Goal: Communication & Community: Ask a question

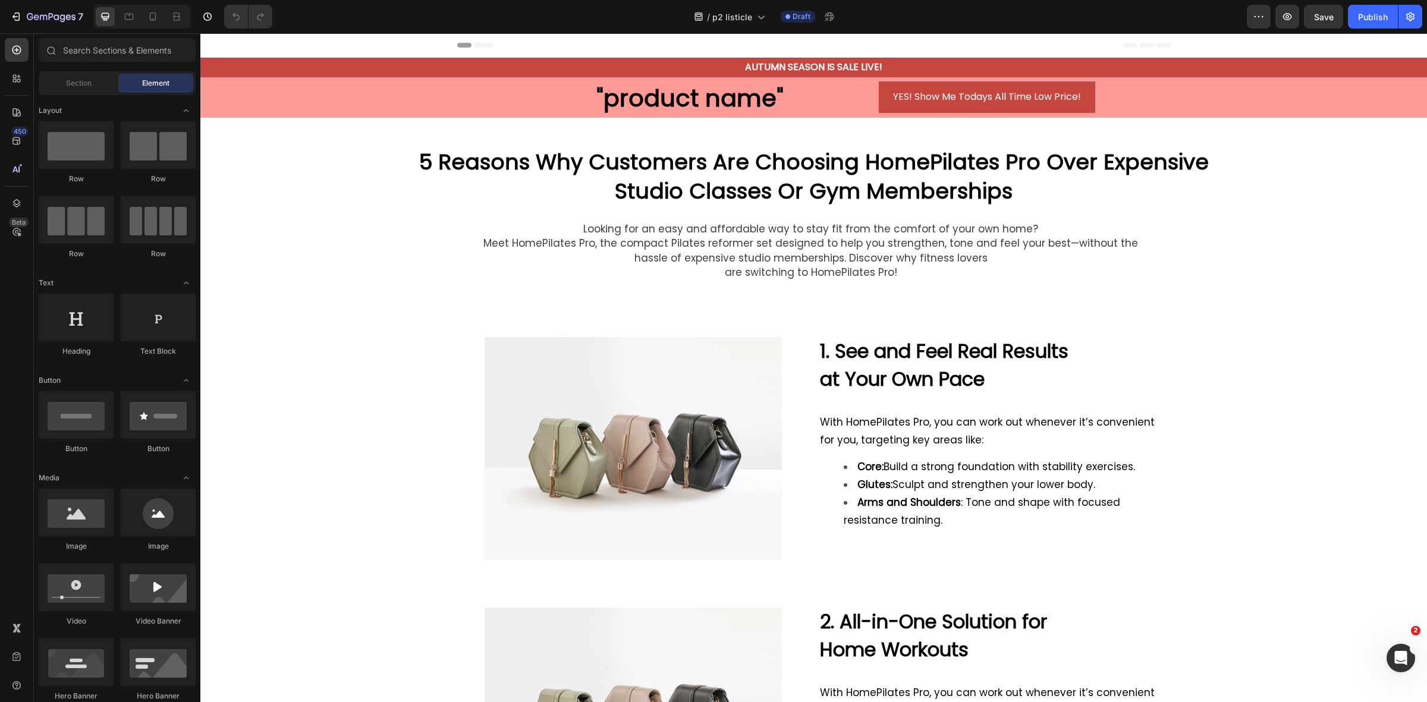
click at [16, 2] on div "7 Version history / p2 listicle Draft Preview Save Publish" at bounding box center [713, 17] width 1427 height 34
click at [18, 10] on div "7" at bounding box center [46, 17] width 73 height 14
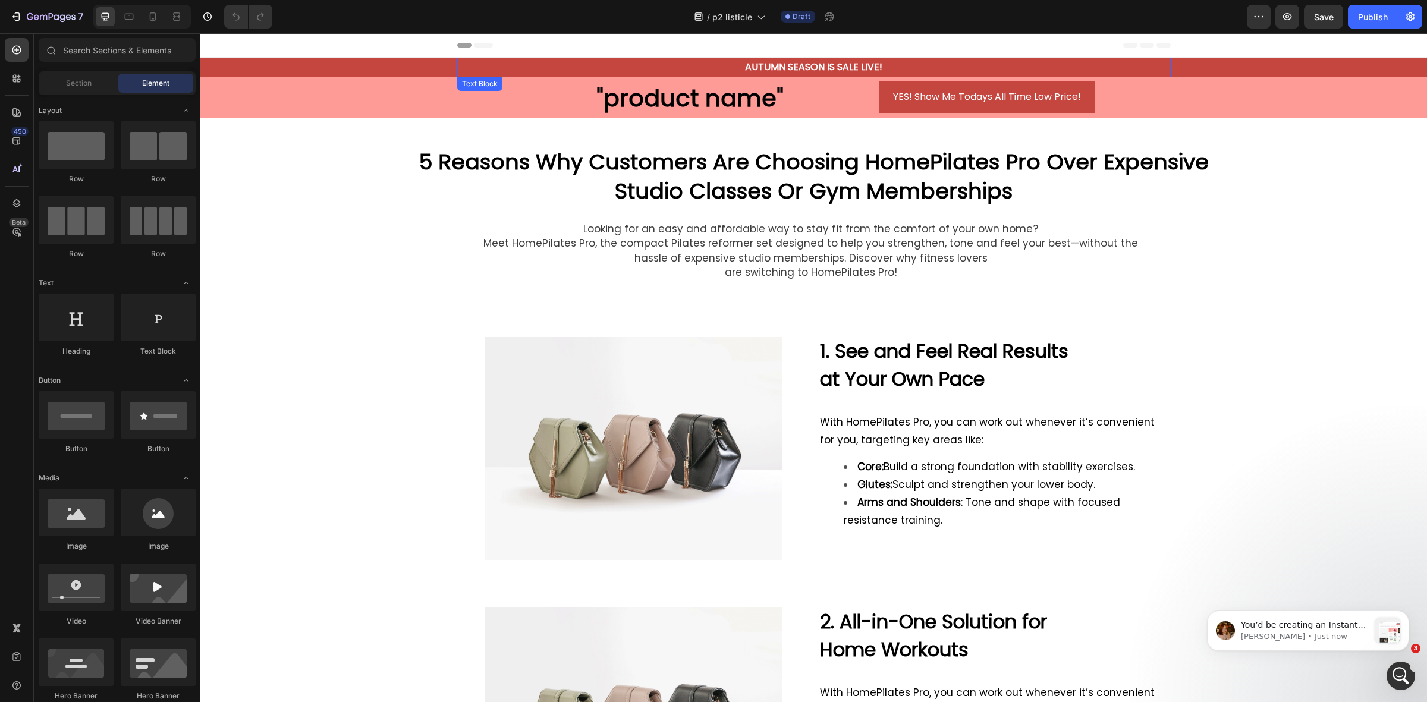
click at [949, 58] on div "AUTUMN SEASON IS SALE LIVE!" at bounding box center [813, 68] width 713 height 20
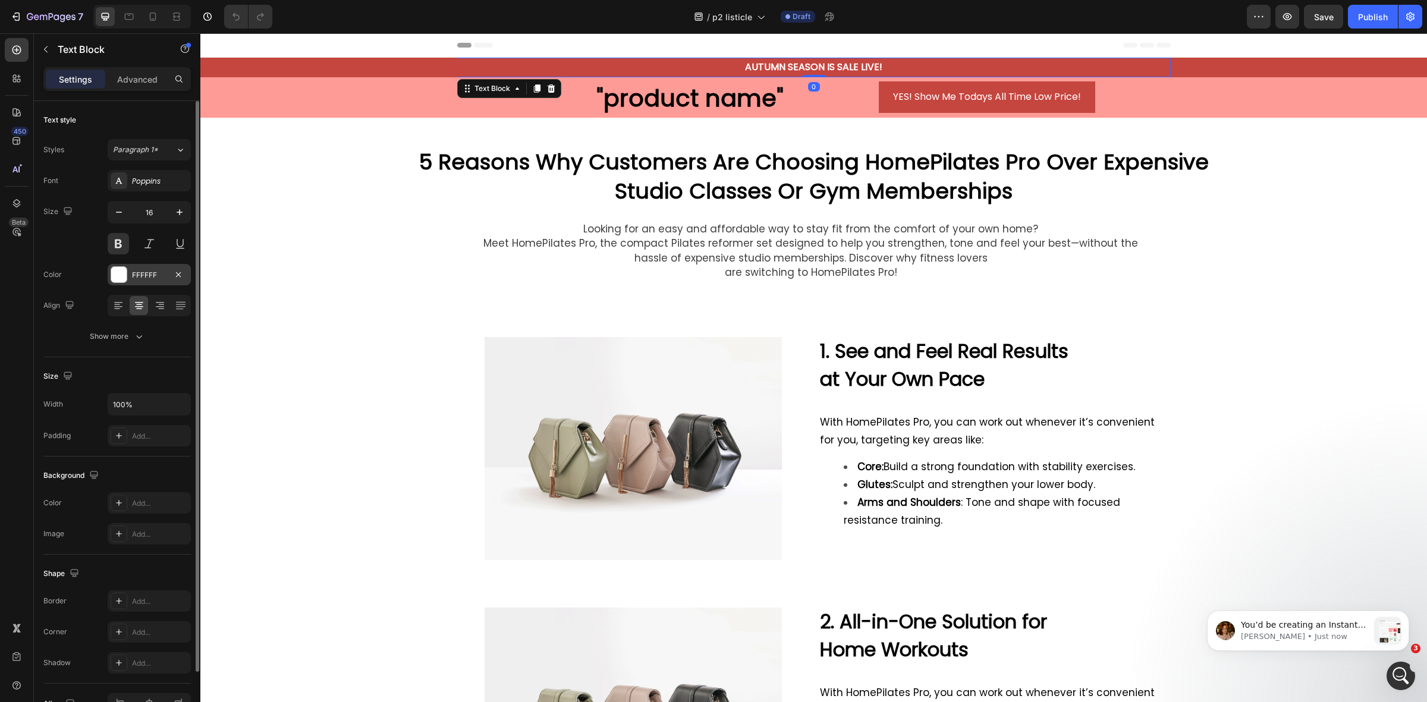
click at [136, 280] on div "FFFFFF" at bounding box center [149, 275] width 34 height 11
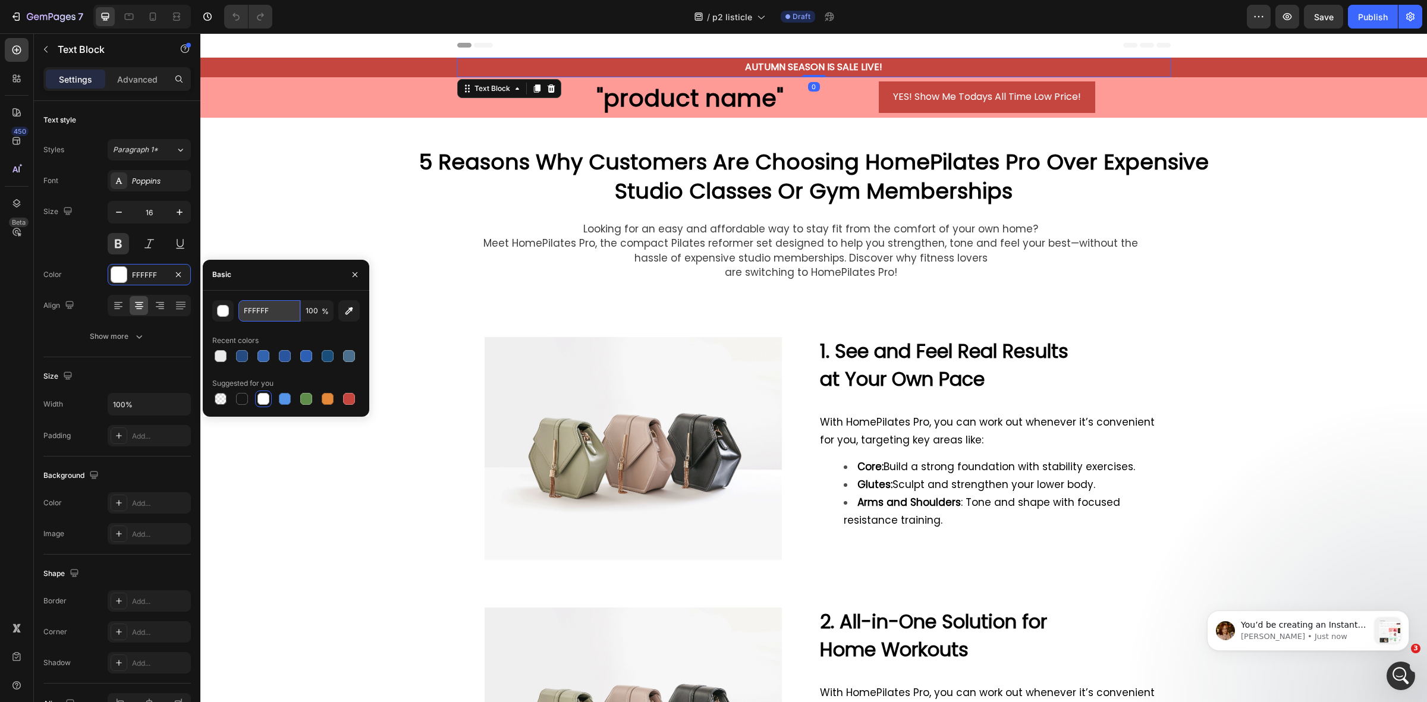
click at [275, 312] on input "FFFFFF" at bounding box center [269, 310] width 62 height 21
paste input "3163AE"
type input "3163AE"
click at [272, 219] on div "Looking for an easy and affordable way to stay fit from the comfort of your own…" at bounding box center [813, 251] width 1226 height 77
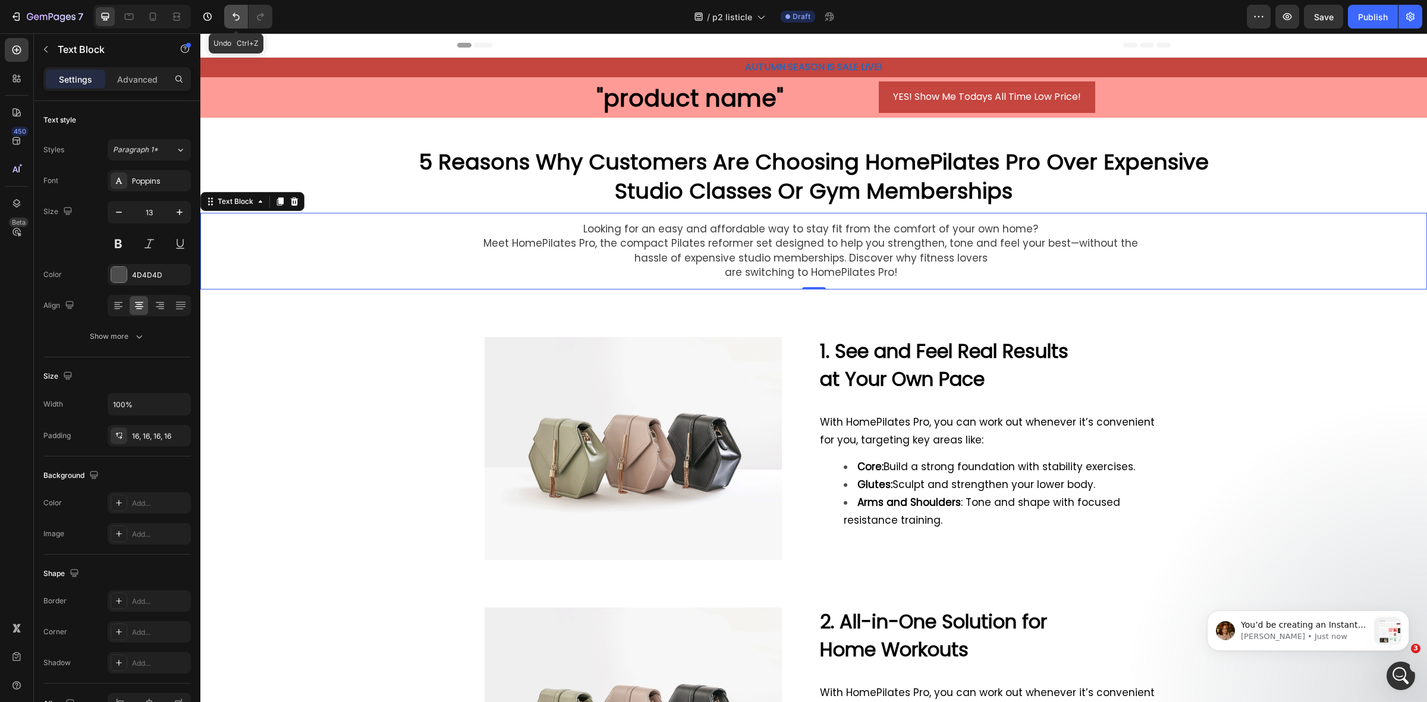
click at [236, 18] on icon "Undo/Redo" at bounding box center [236, 17] width 12 height 12
click at [366, 56] on div "Header" at bounding box center [813, 45] width 1226 height 24
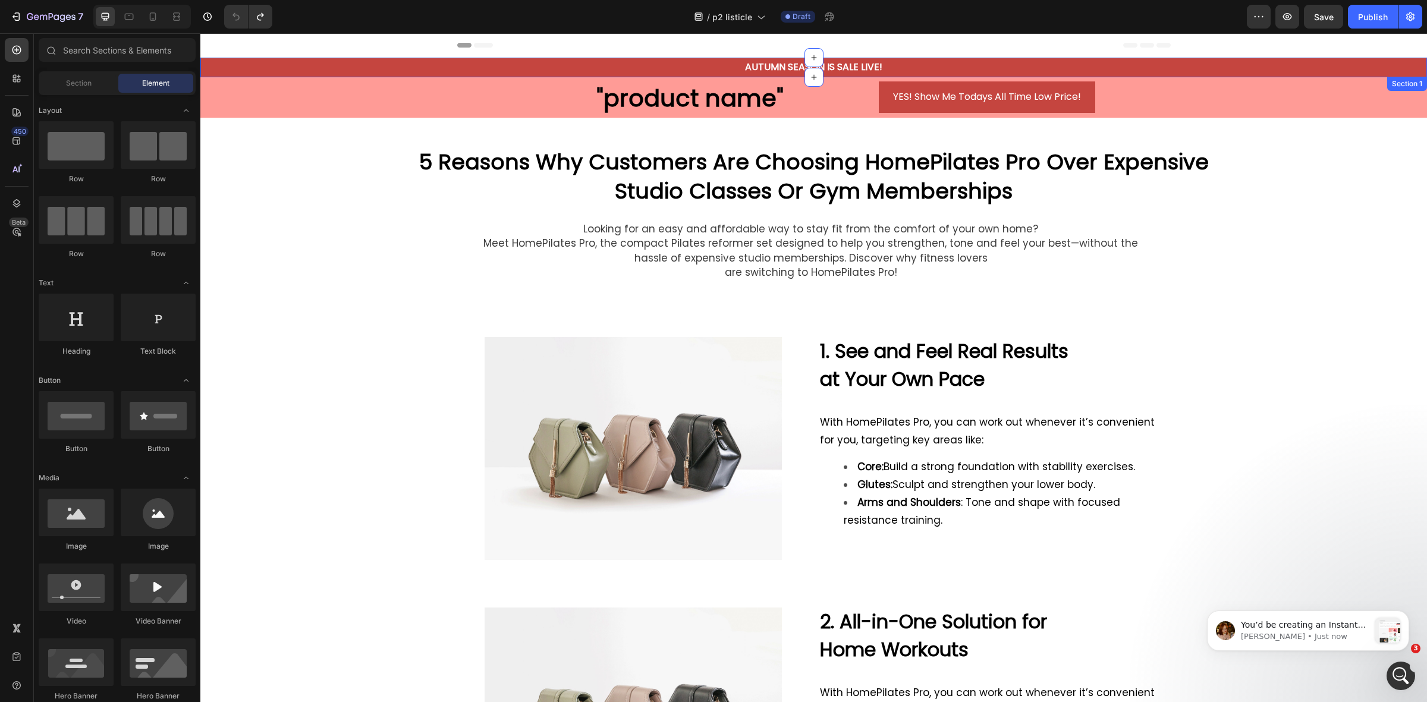
click at [367, 62] on div "AUTUMN SEASON IS SALE LIVE! Text Block Row" at bounding box center [813, 68] width 1226 height 20
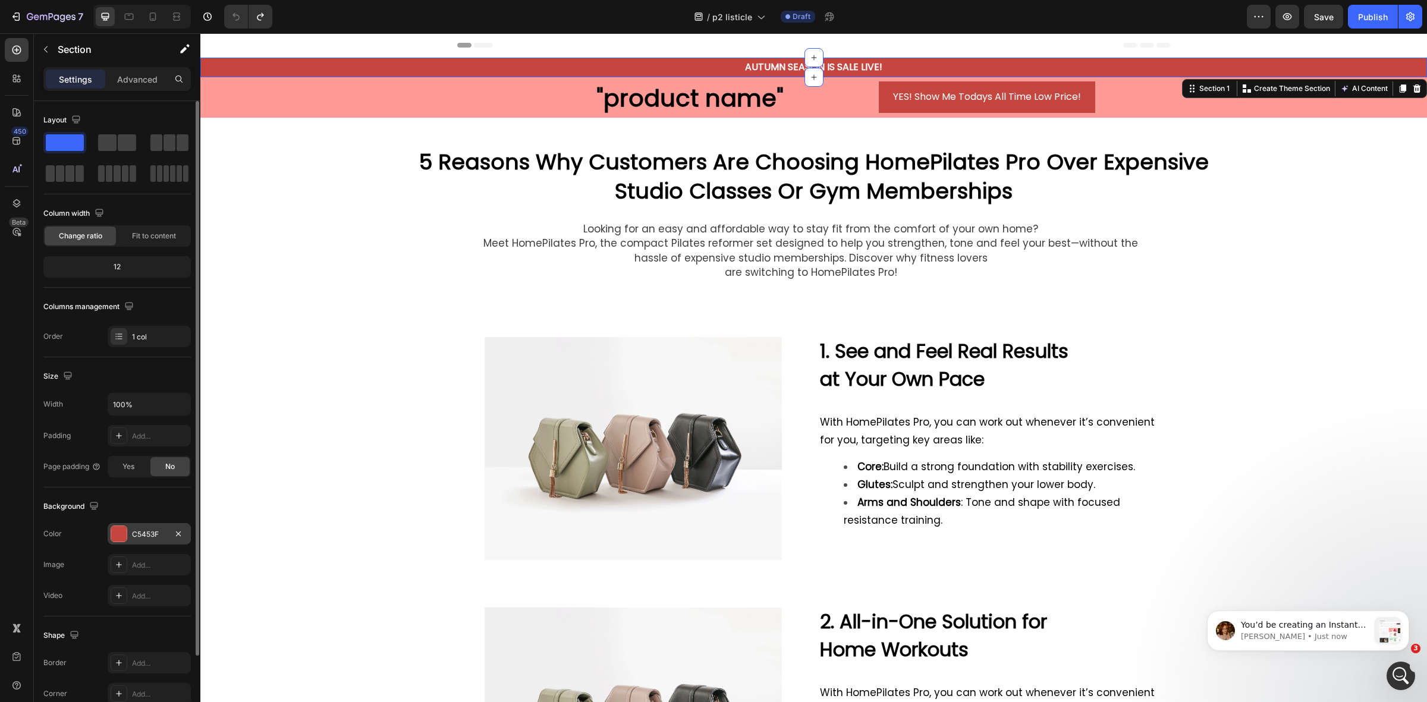
click at [122, 535] on div at bounding box center [118, 533] width 15 height 15
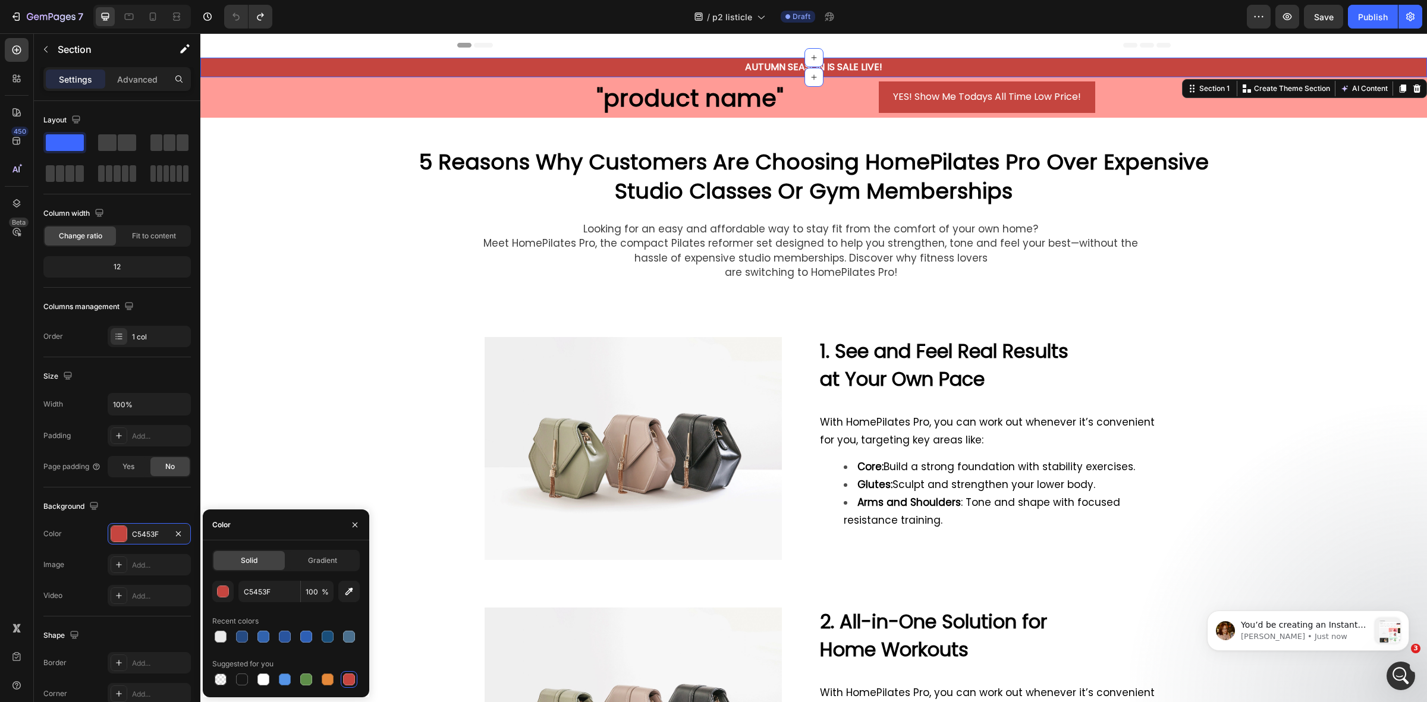
click at [256, 578] on div "Solid Gradient C5453F 100 % Recent colors Suggested for you" at bounding box center [285, 619] width 147 height 138
click at [262, 586] on input "C5453F" at bounding box center [269, 591] width 62 height 21
paste input "3163AE"
type input "3163AE"
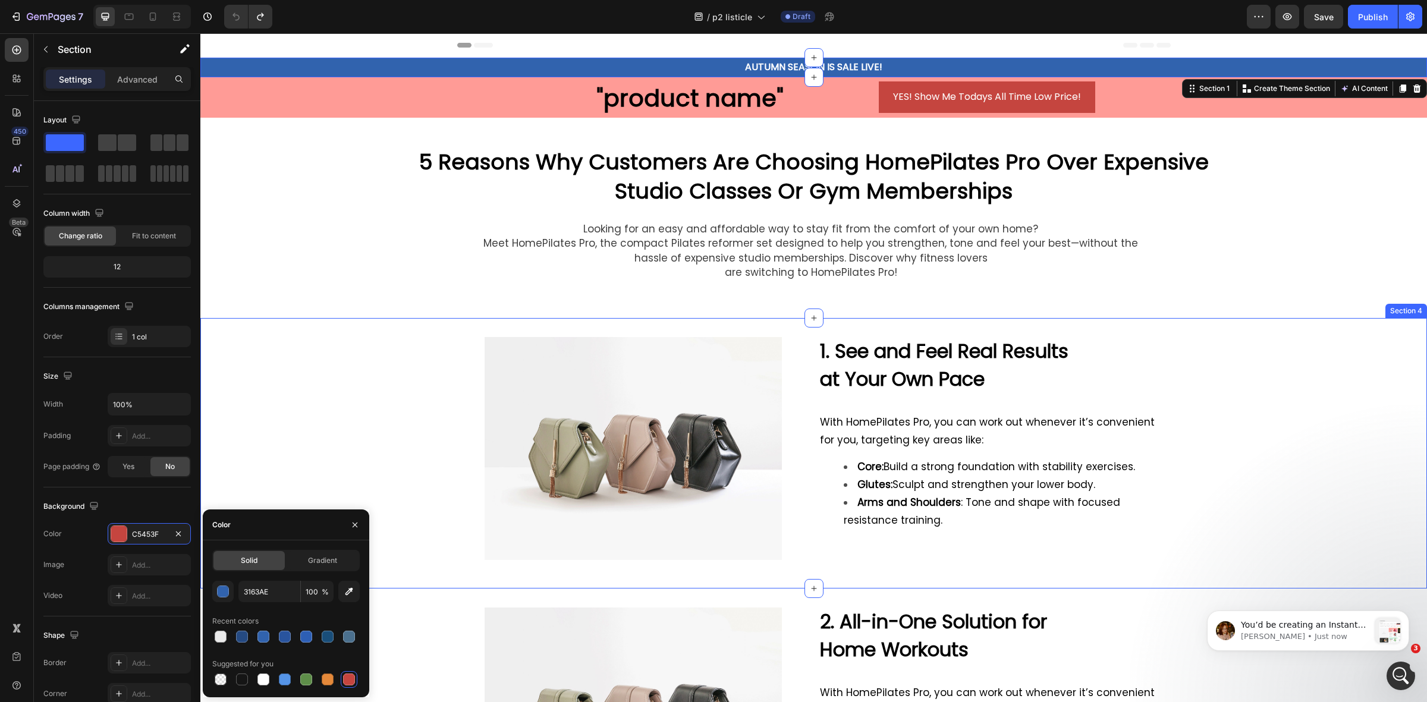
click at [313, 417] on div "Image 1. See and Feel Real Results at Your Own Pace Text Block With HomePilates…" at bounding box center [813, 453] width 1226 height 232
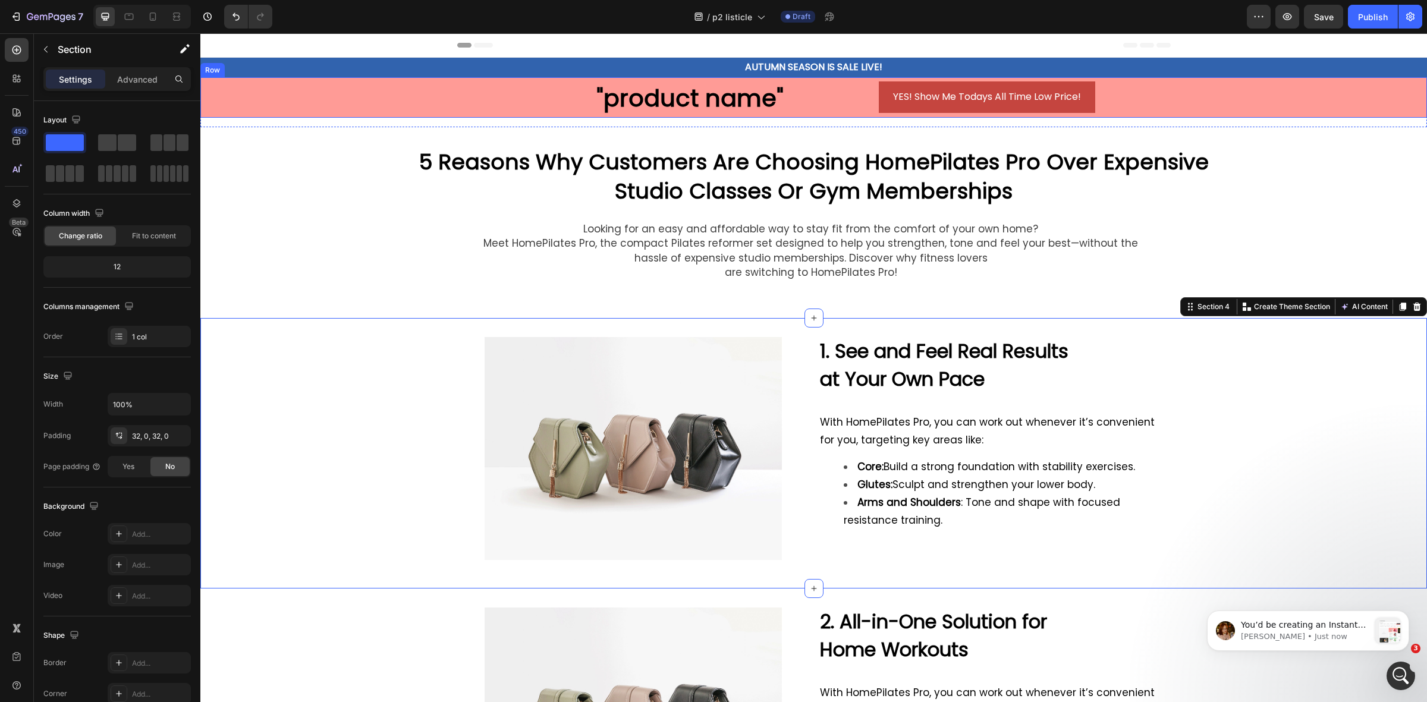
click at [358, 87] on div ""product name" Heading YES! Show Me Todays All Time Low Price! Button Row" at bounding box center [813, 97] width 1226 height 39
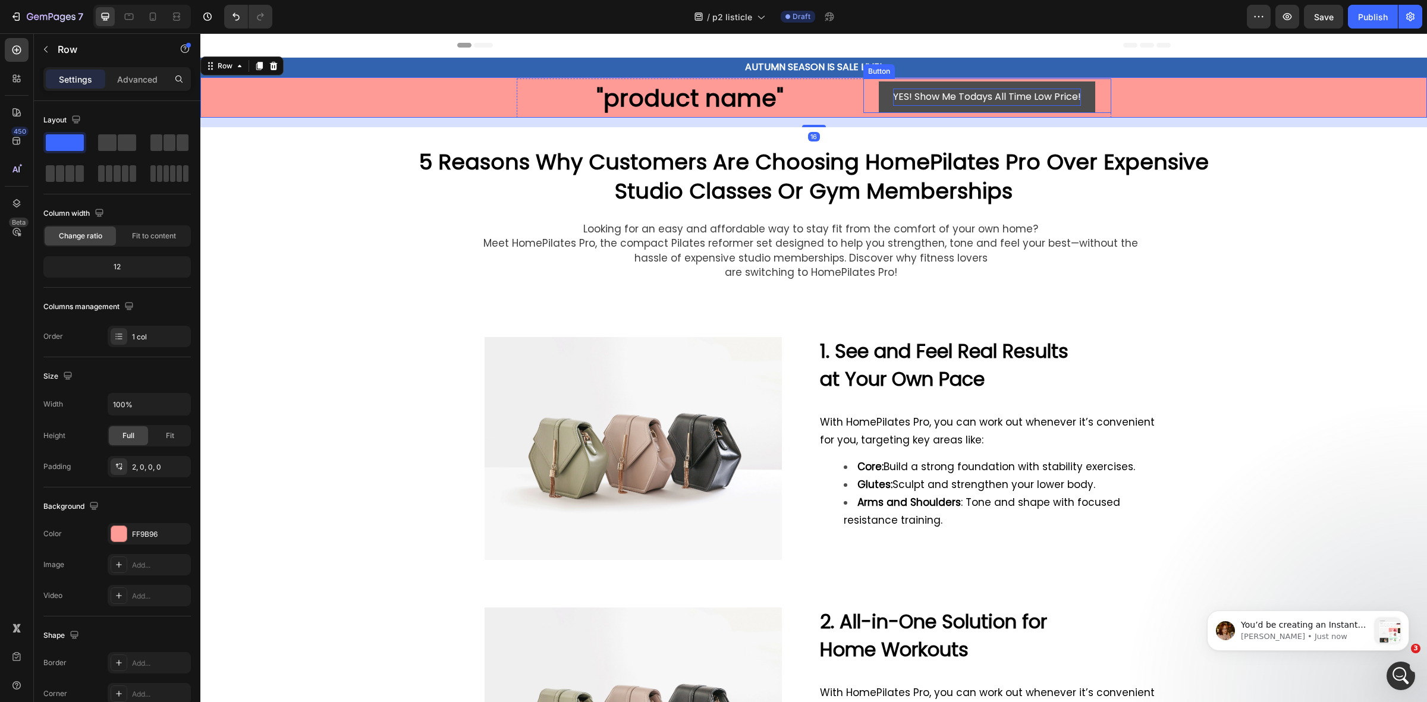
click at [1038, 103] on p "YES! Show Me Todays All Time Low Price!" at bounding box center [987, 97] width 188 height 17
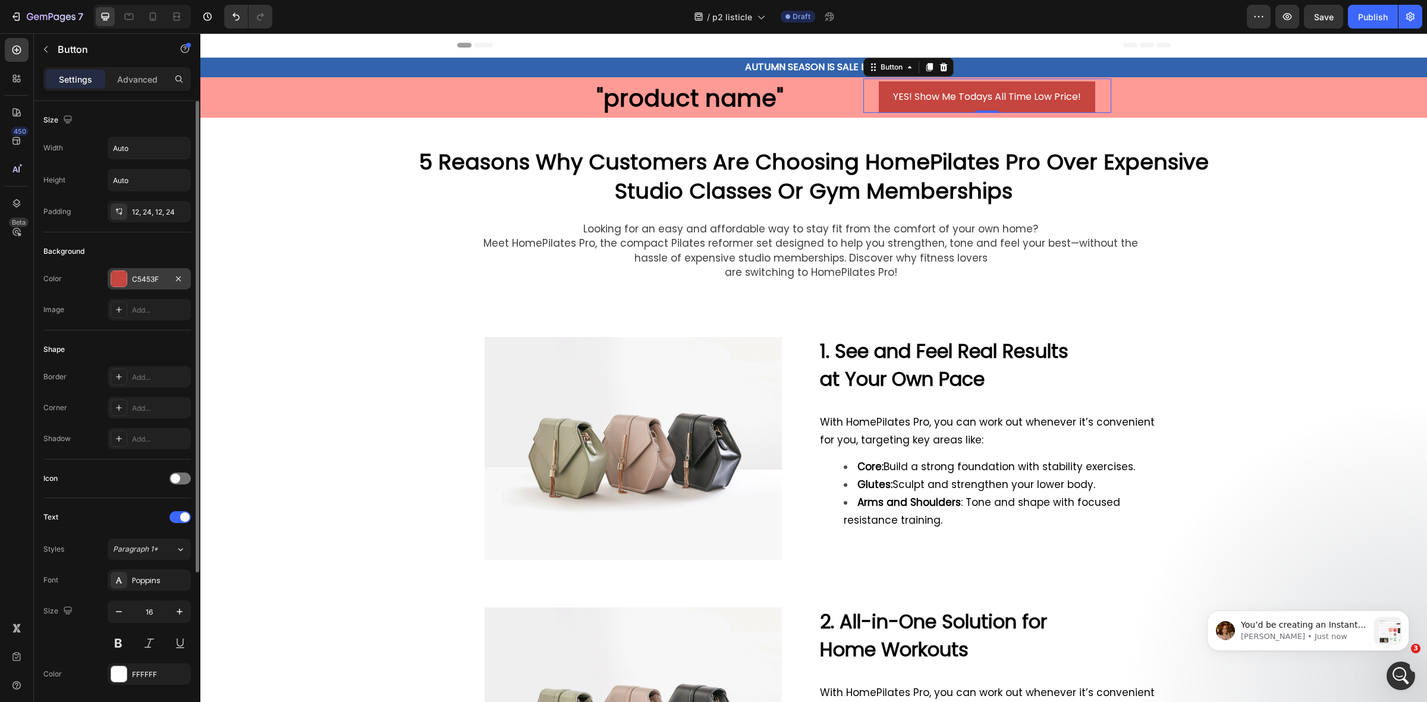
click at [143, 276] on div "C5453F" at bounding box center [149, 279] width 34 height 11
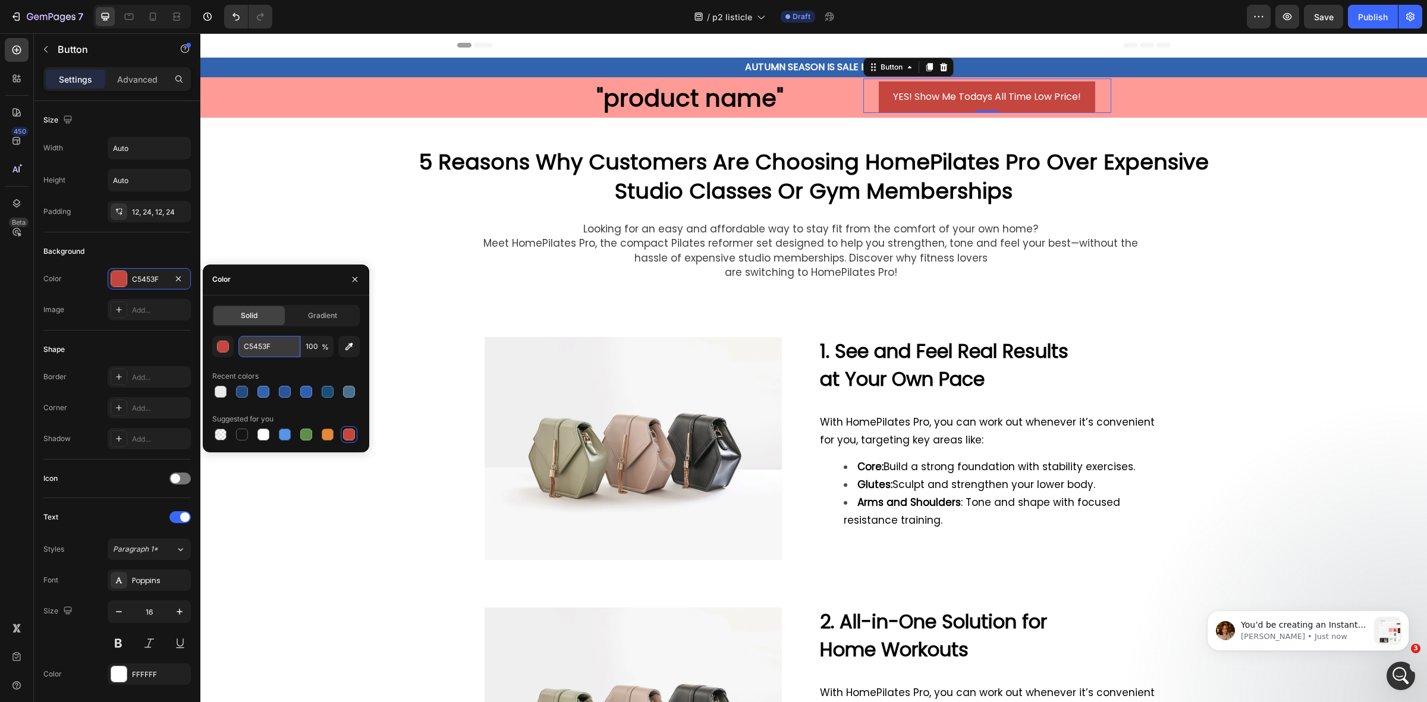
click at [248, 346] on input "C5453F" at bounding box center [269, 346] width 62 height 21
paste input "3163AE"
type input "3163AE"
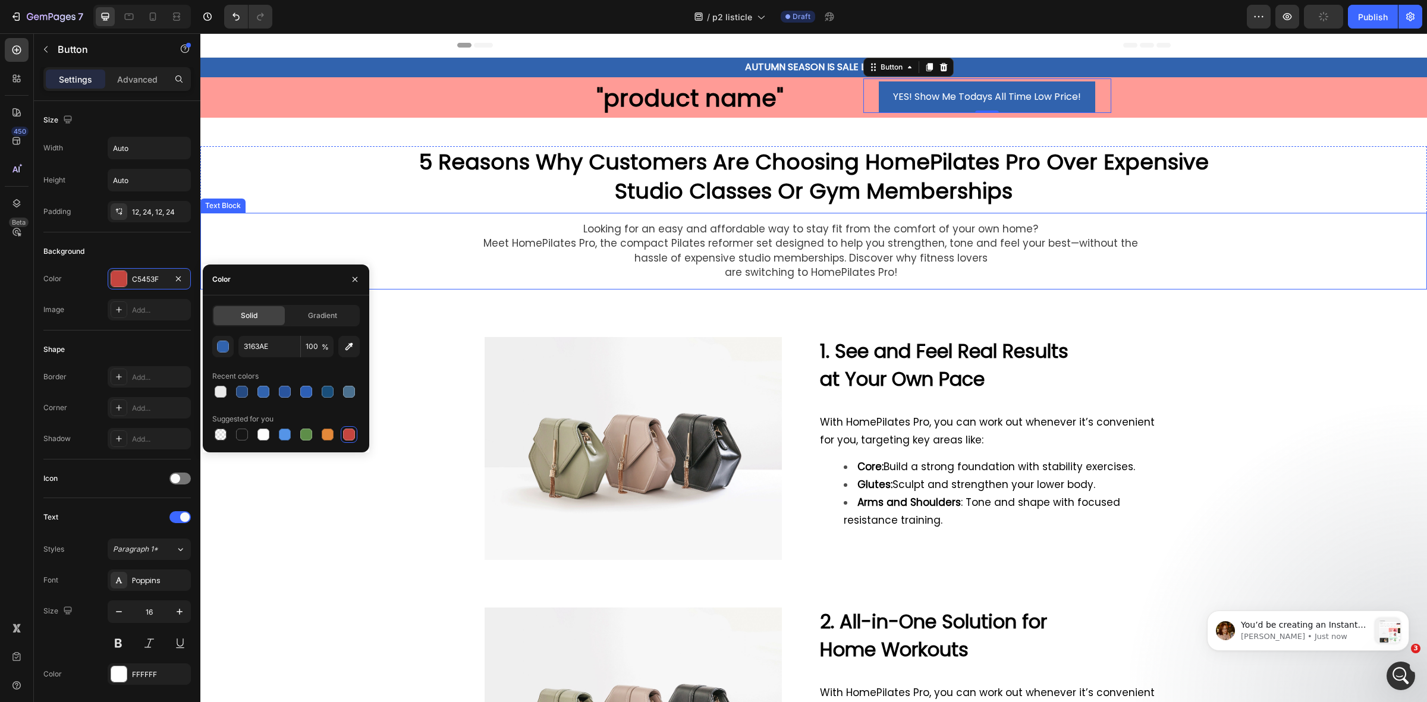
click at [328, 215] on div "Looking for an easy and affordable way to stay fit from the comfort of your own…" at bounding box center [813, 251] width 1226 height 77
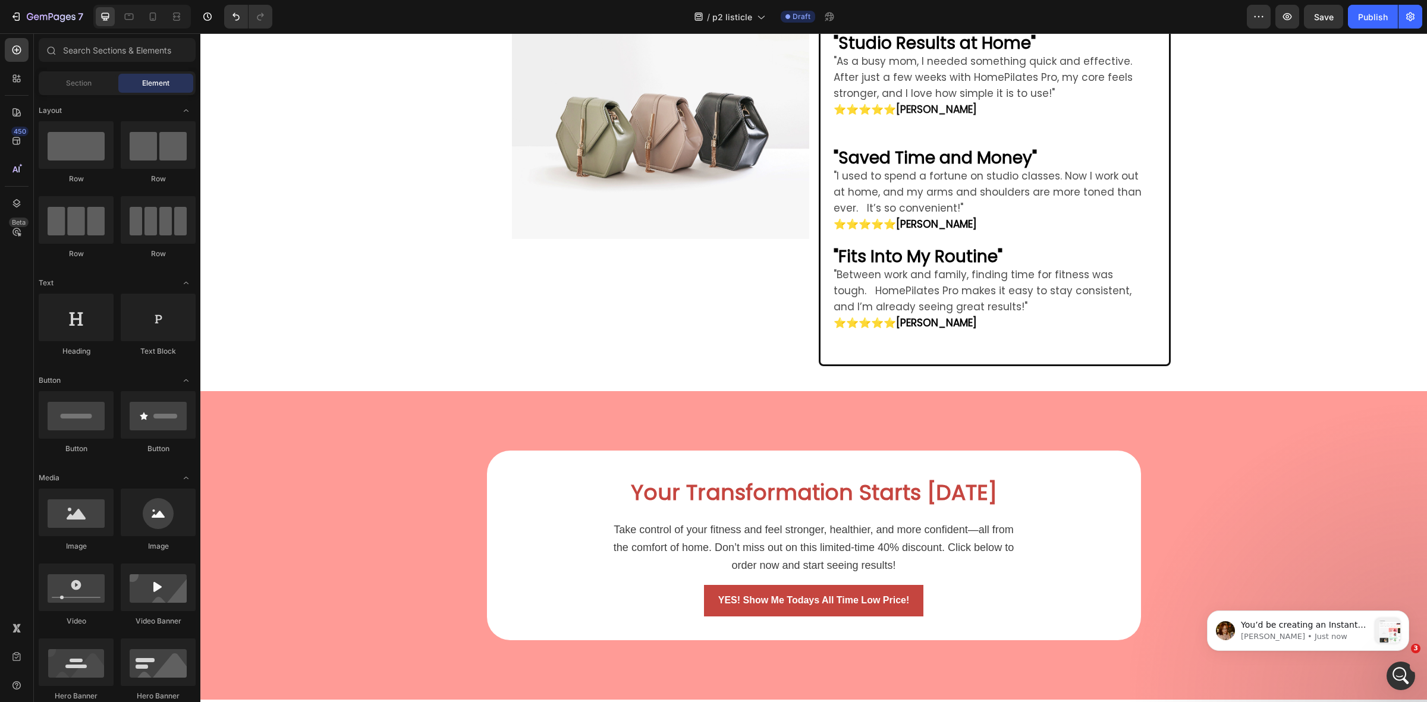
scroll to position [1805, 0]
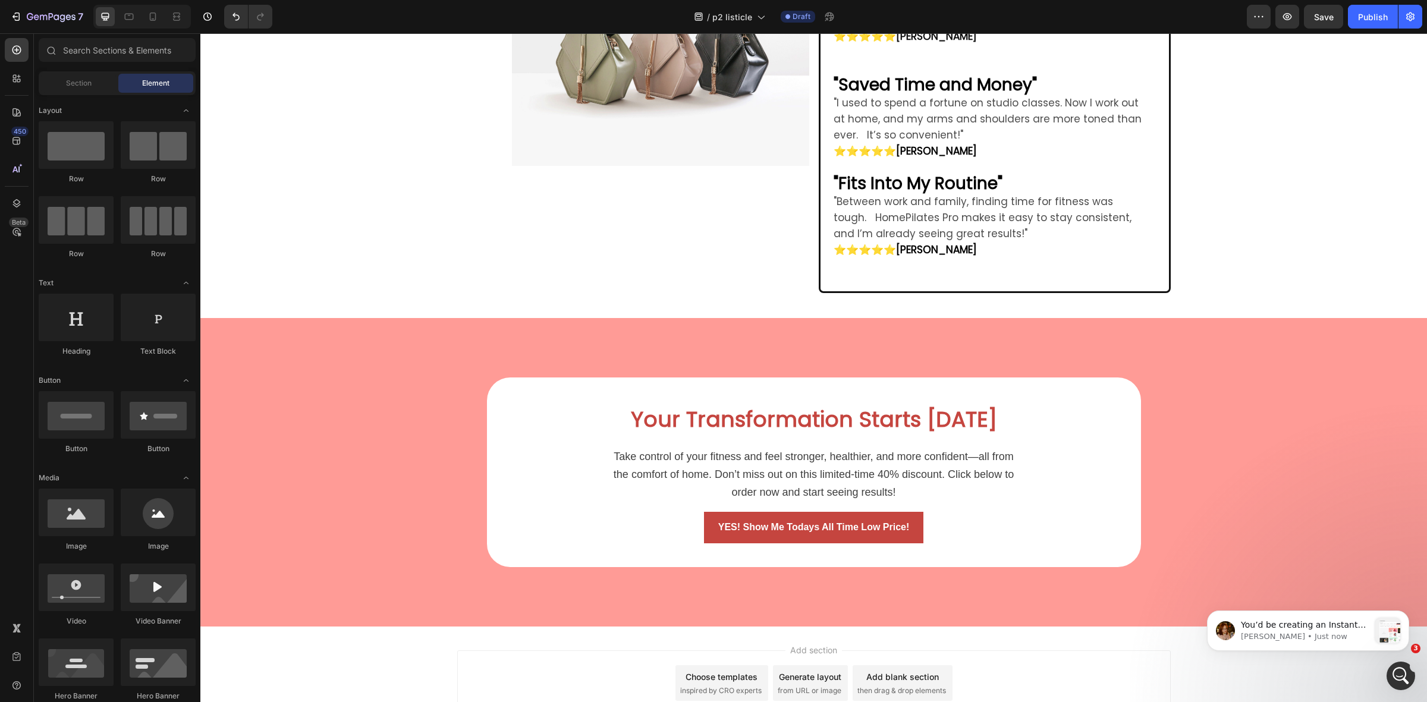
drag, startPoint x: 1425, startPoint y: 165, endPoint x: 203, endPoint y: 62, distance: 1226.5
click at [1261, 439] on div "Your Transformation Starts Today Heading Take control of your fitness and feel …" at bounding box center [813, 472] width 1226 height 190
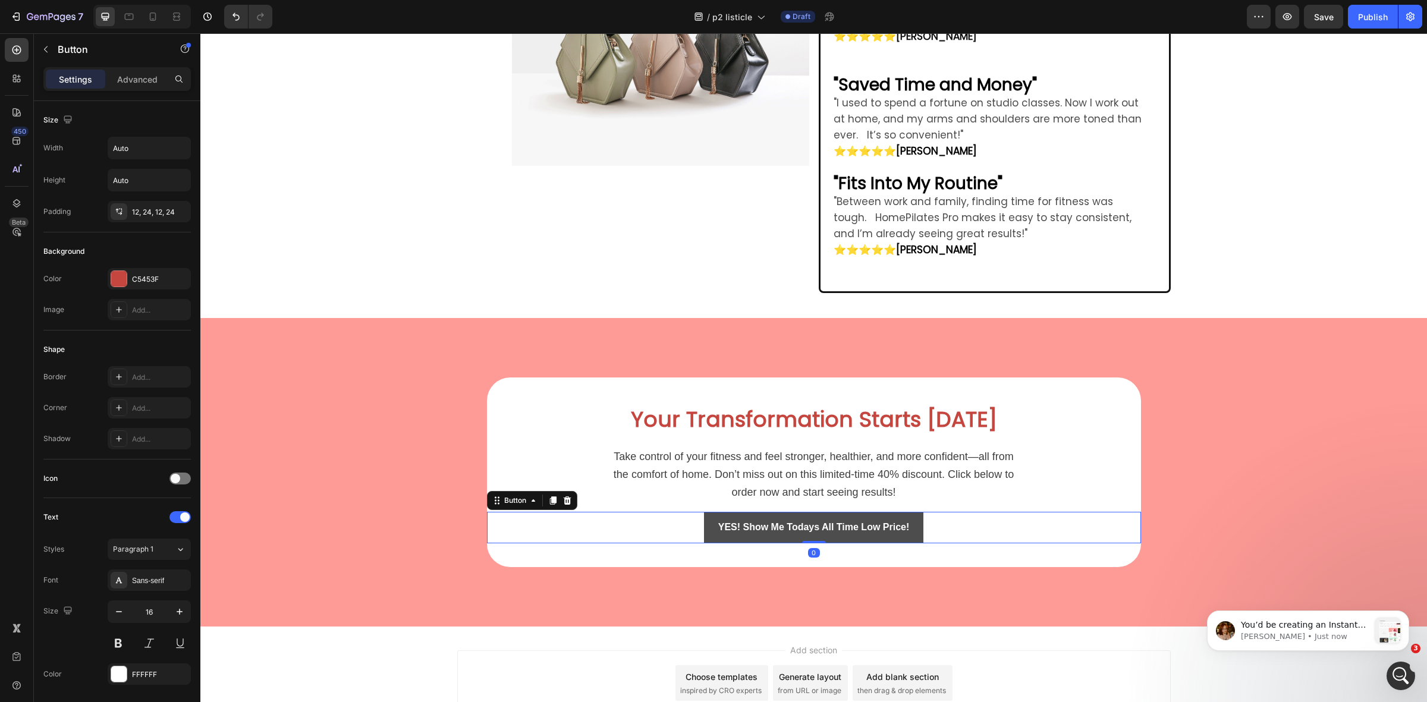
drag, startPoint x: 920, startPoint y: 502, endPoint x: 909, endPoint y: 504, distance: 10.3
click at [919, 512] on div "YES! Show Me Todays All Time Low Price! Button 0" at bounding box center [814, 528] width 654 height 32
click at [908, 512] on button "YES! Show Me Todays All Time Low Price!" at bounding box center [814, 528] width 220 height 32
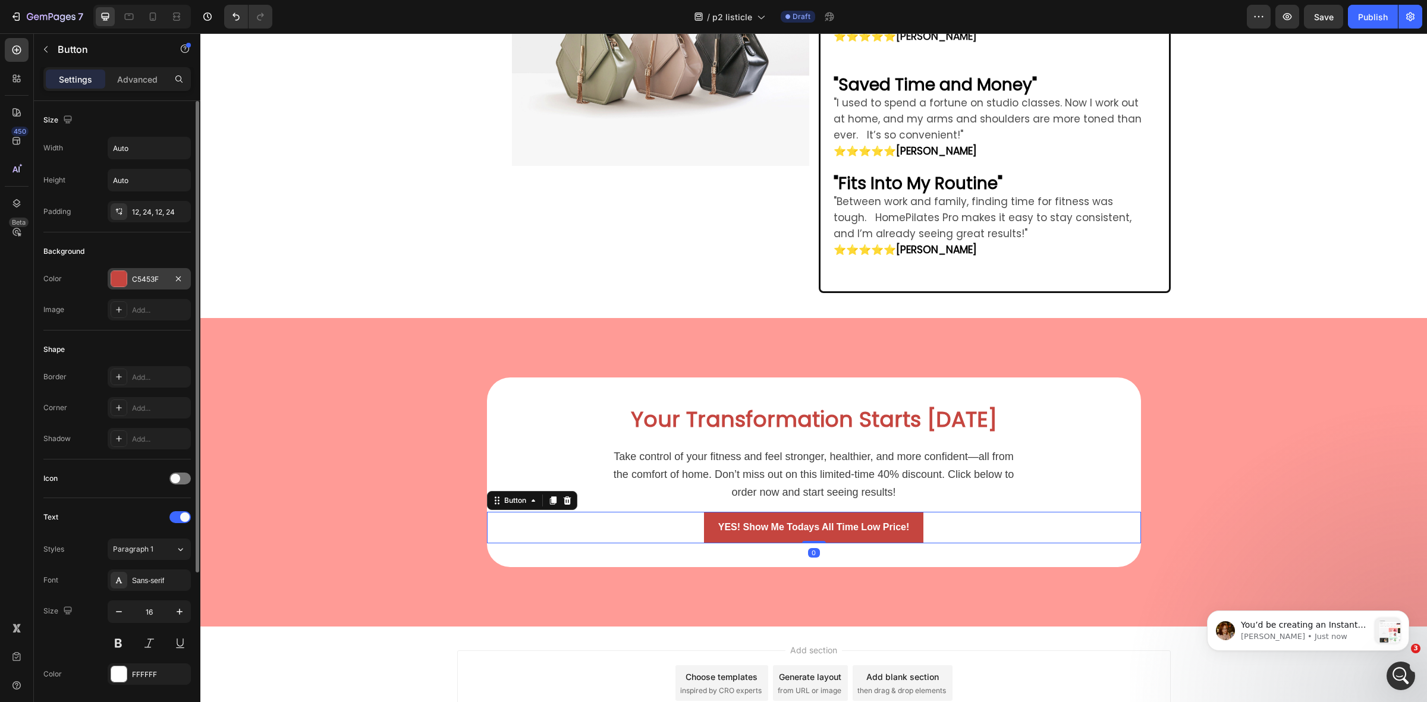
click at [129, 270] on div "C5453F" at bounding box center [149, 278] width 83 height 21
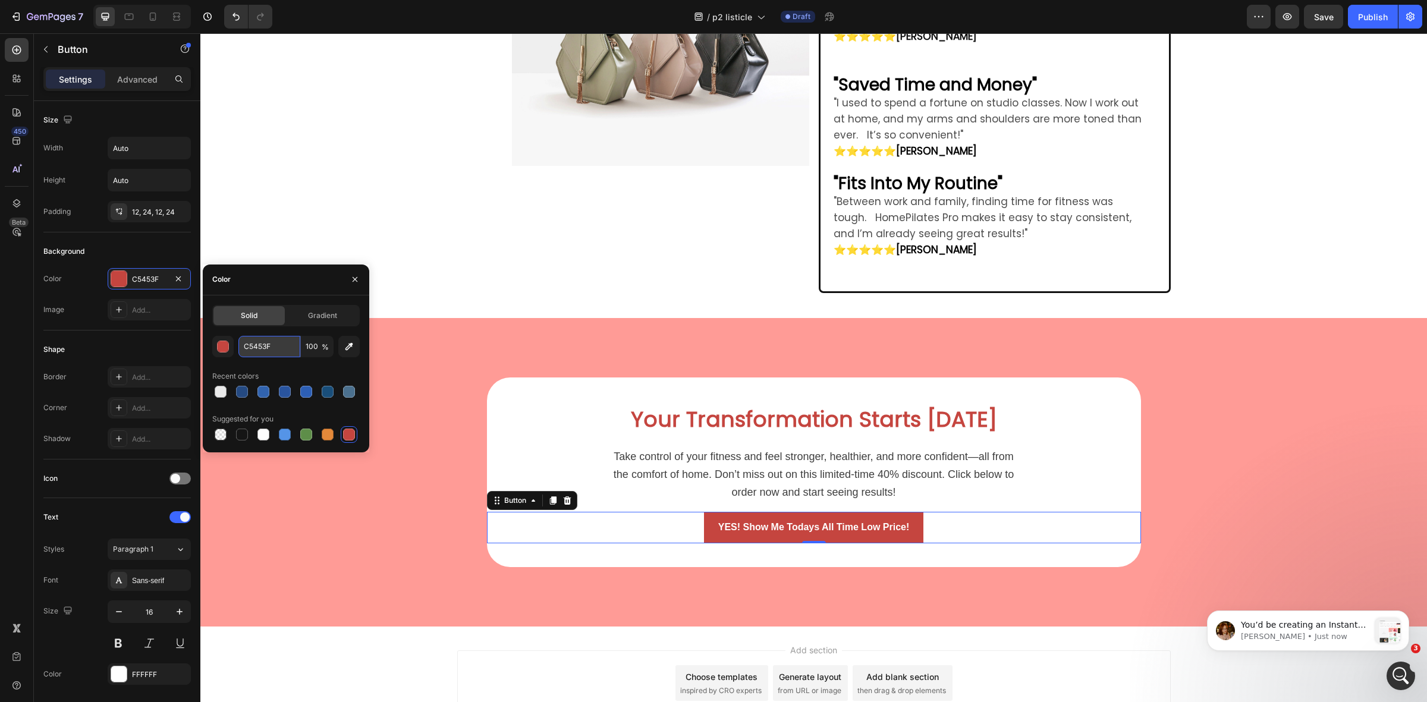
click at [251, 349] on input "C5453F" at bounding box center [269, 346] width 62 height 21
paste input "3163AE"
type input "3163AE"
click at [342, 185] on div "Raved About by Over 10,000 Happy Customers! Heading Image "Studio Results at Ho…" at bounding box center [813, 92] width 1226 height 416
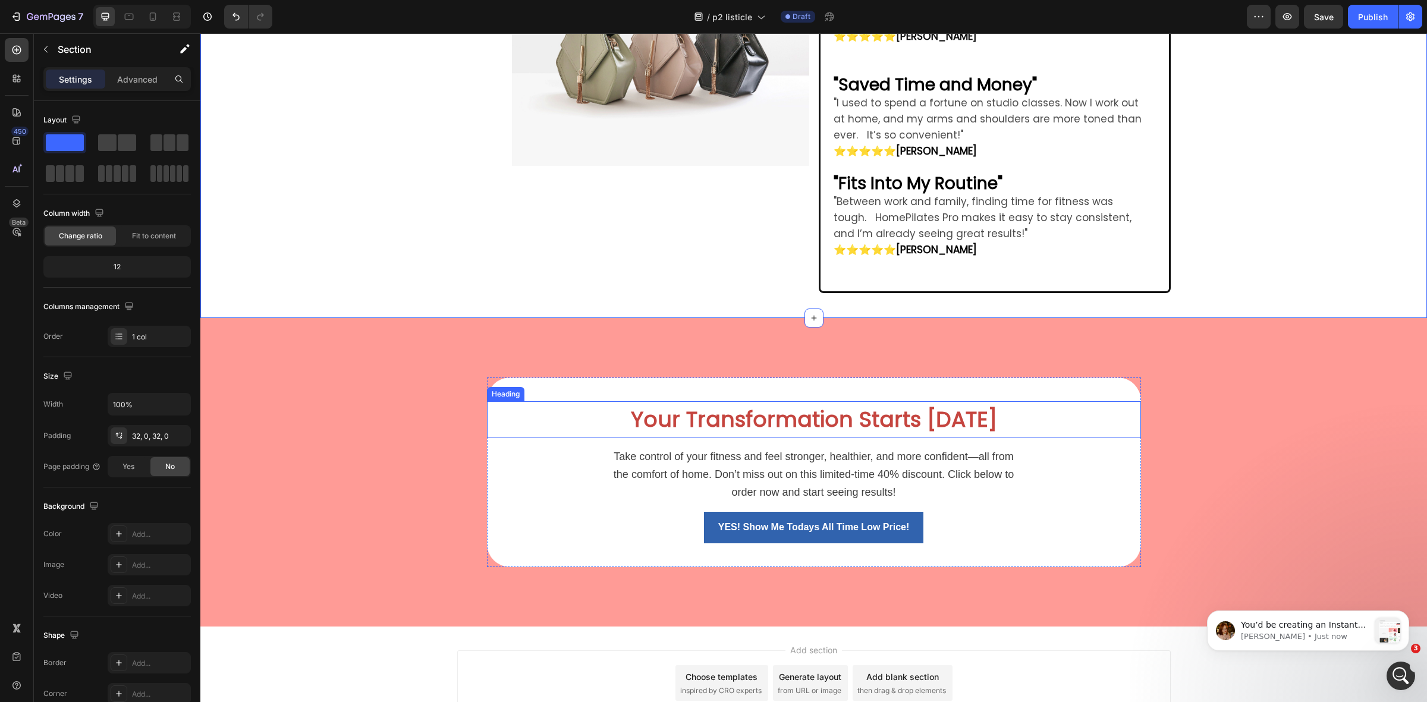
click at [809, 405] on strong "Your Transformation Starts [DATE]" at bounding box center [814, 419] width 366 height 30
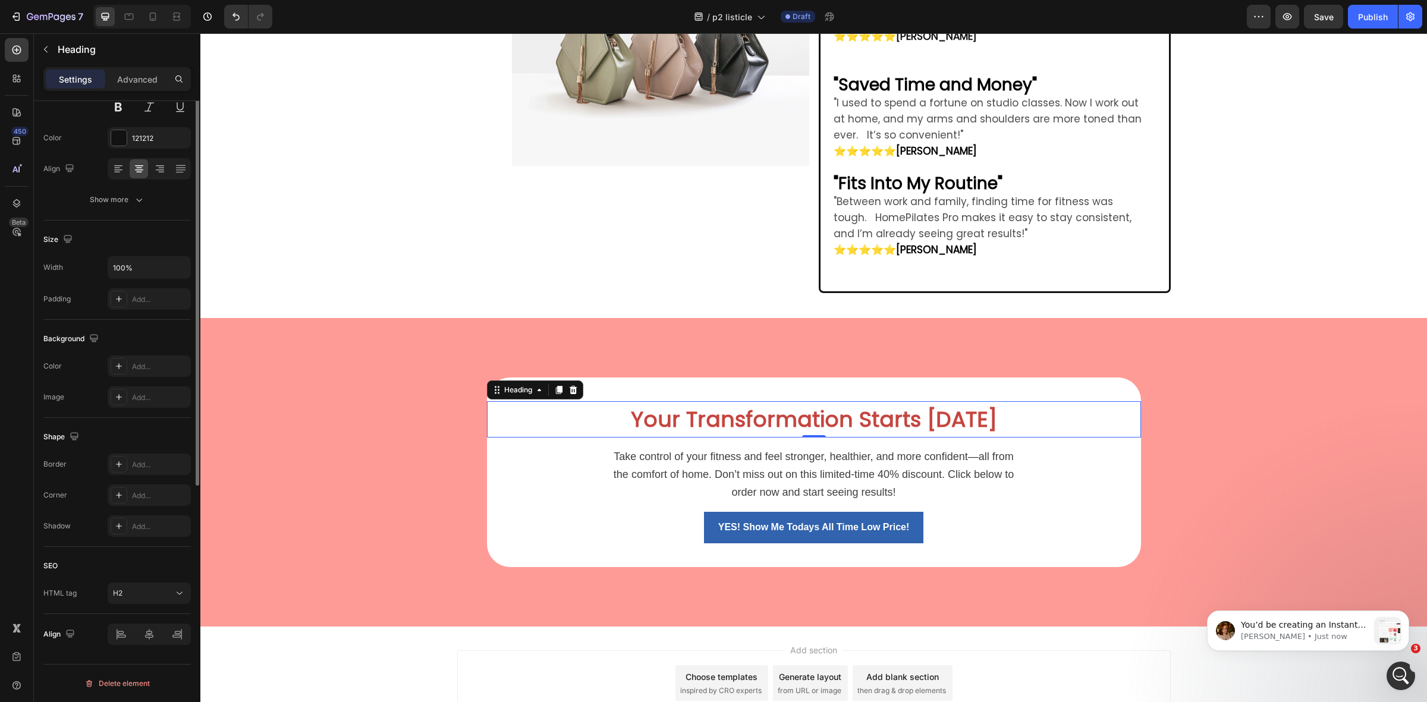
scroll to position [0, 0]
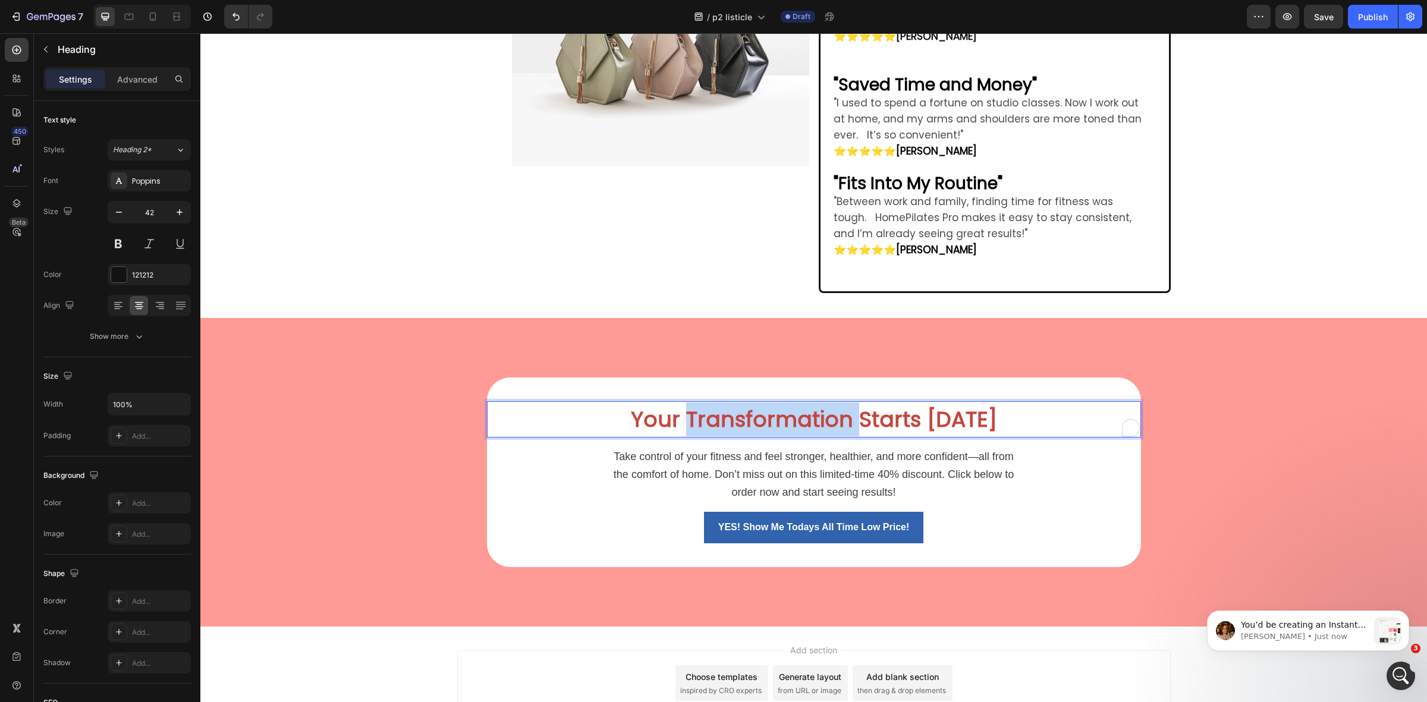
click at [798, 405] on strong "Your Transformation Starts [DATE]" at bounding box center [814, 419] width 366 height 30
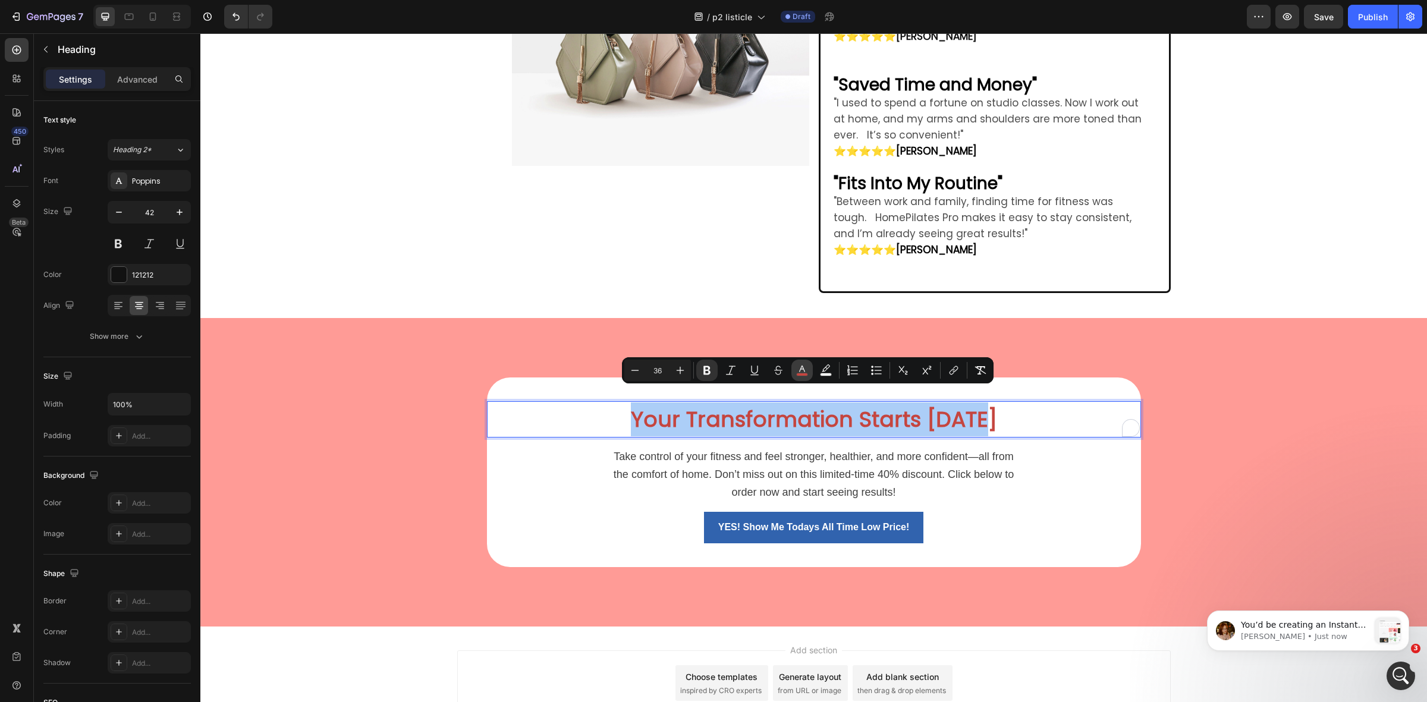
click at [801, 360] on button "color" at bounding box center [801, 370] width 21 height 21
type input "C5453F"
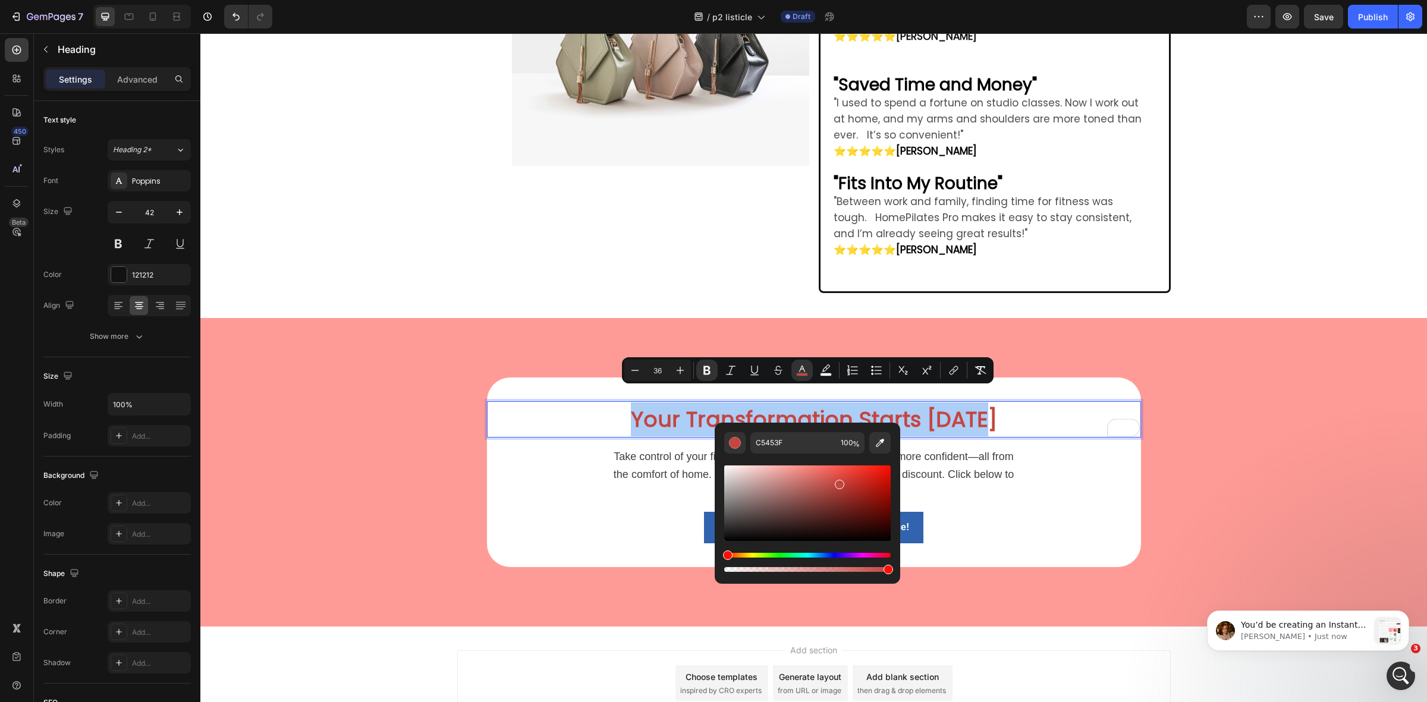
click at [797, 430] on div "C5453F 100 %" at bounding box center [807, 499] width 185 height 152
click at [795, 438] on input "C5453F" at bounding box center [793, 442] width 86 height 21
paste input "3163AE"
type input "3163AE"
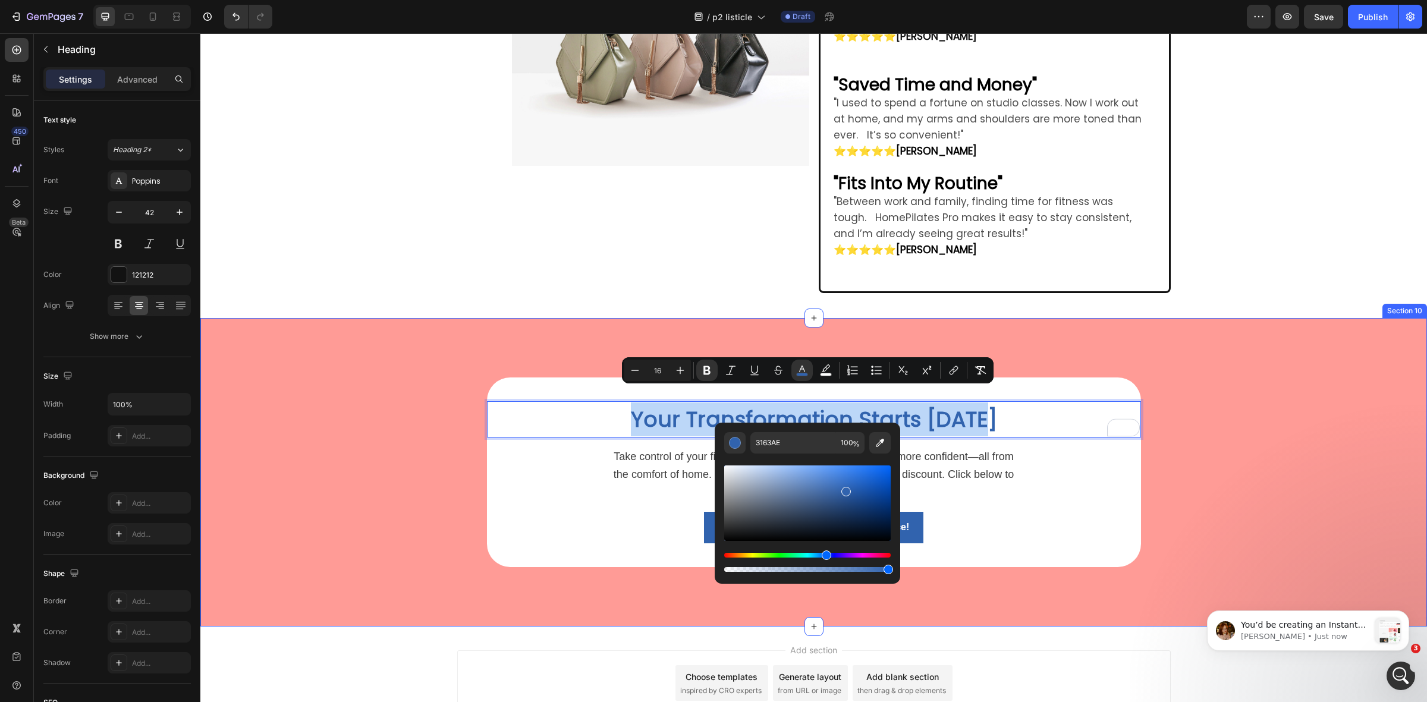
click at [593, 318] on div "Your Transformation Starts Today Heading 0 Take control of your fitness and fee…" at bounding box center [813, 472] width 1226 height 309
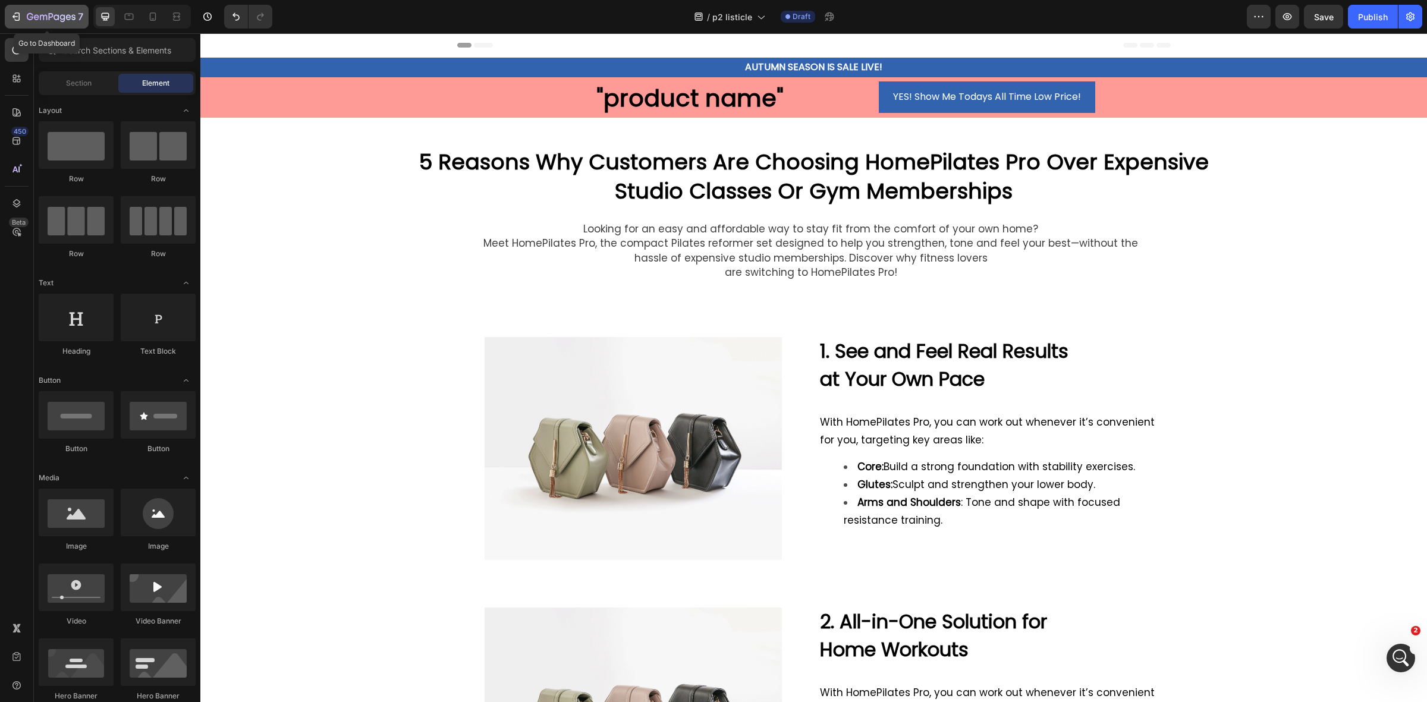
click at [19, 16] on icon "button" at bounding box center [17, 16] width 5 height 8
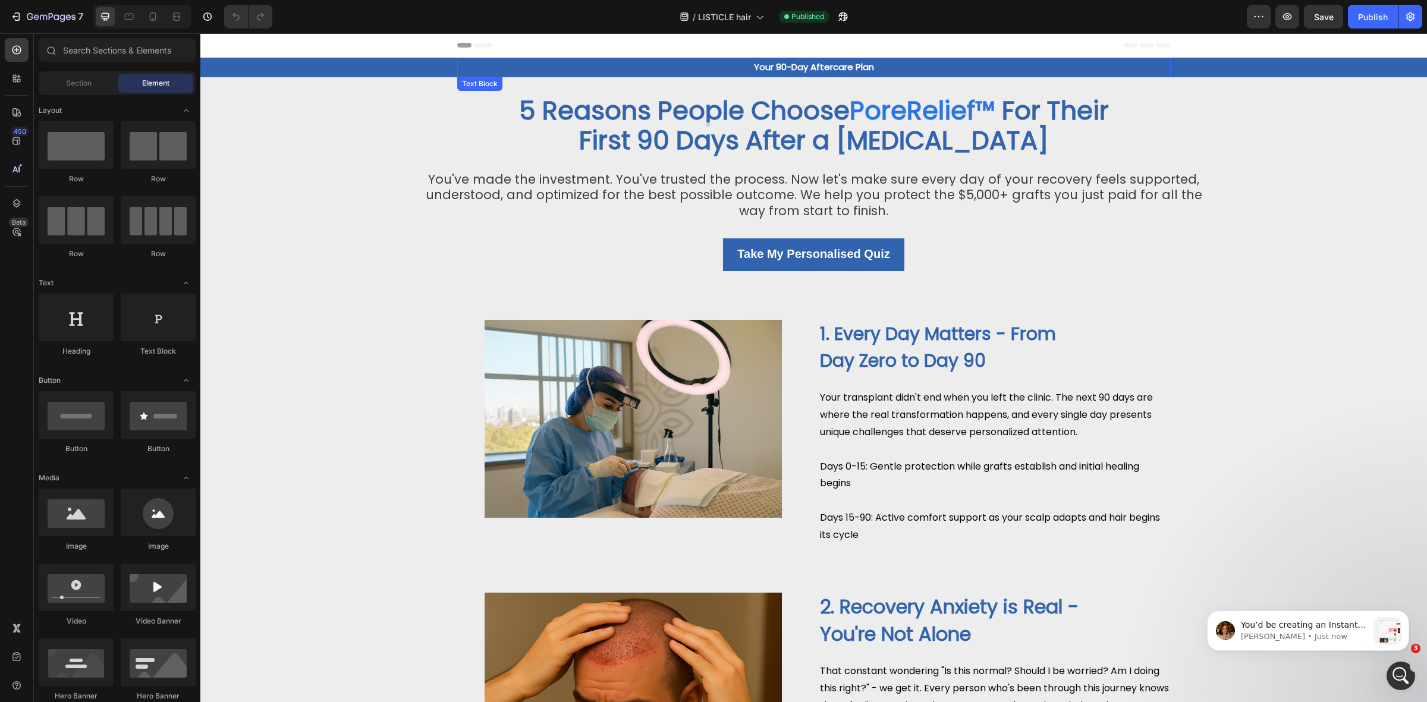
click at [1050, 59] on p "Your 90-Day Aftercare Plan" at bounding box center [813, 67] width 711 height 17
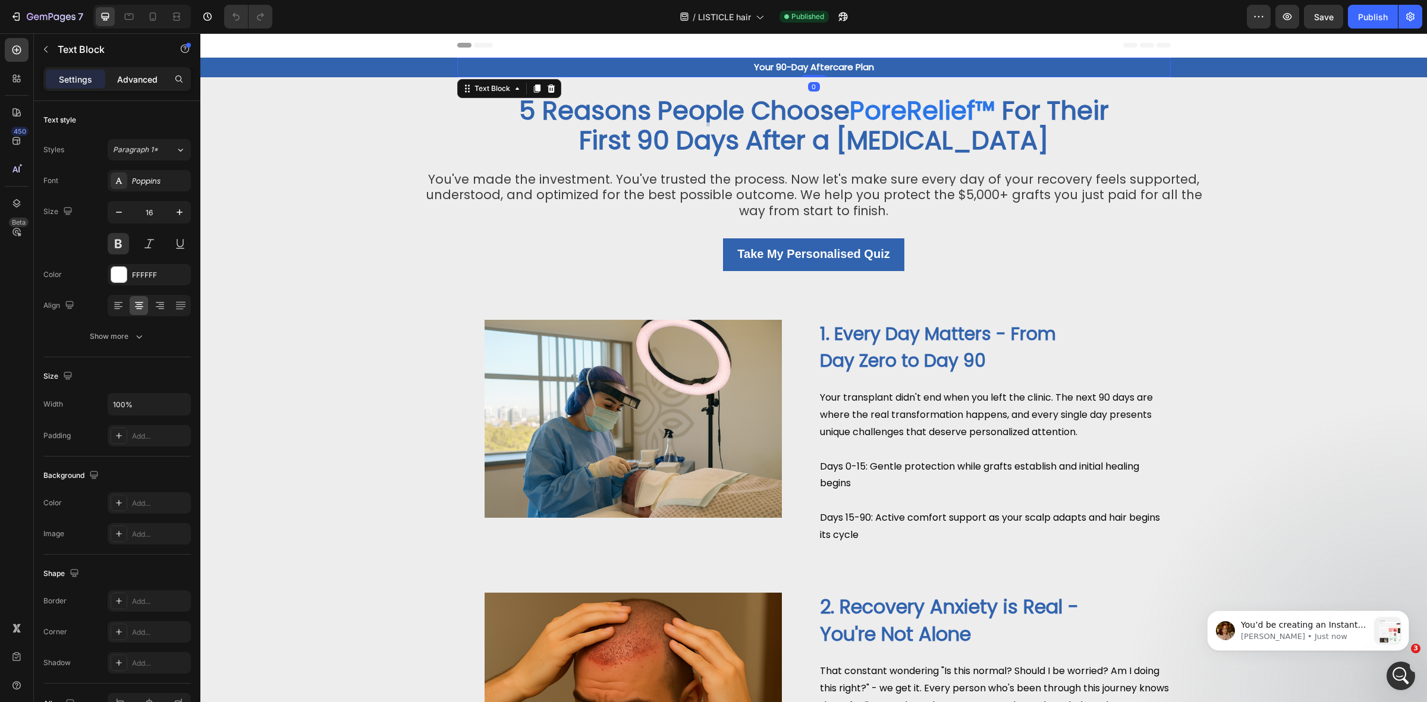
click at [115, 75] on div "Advanced" at bounding box center [137, 79] width 59 height 19
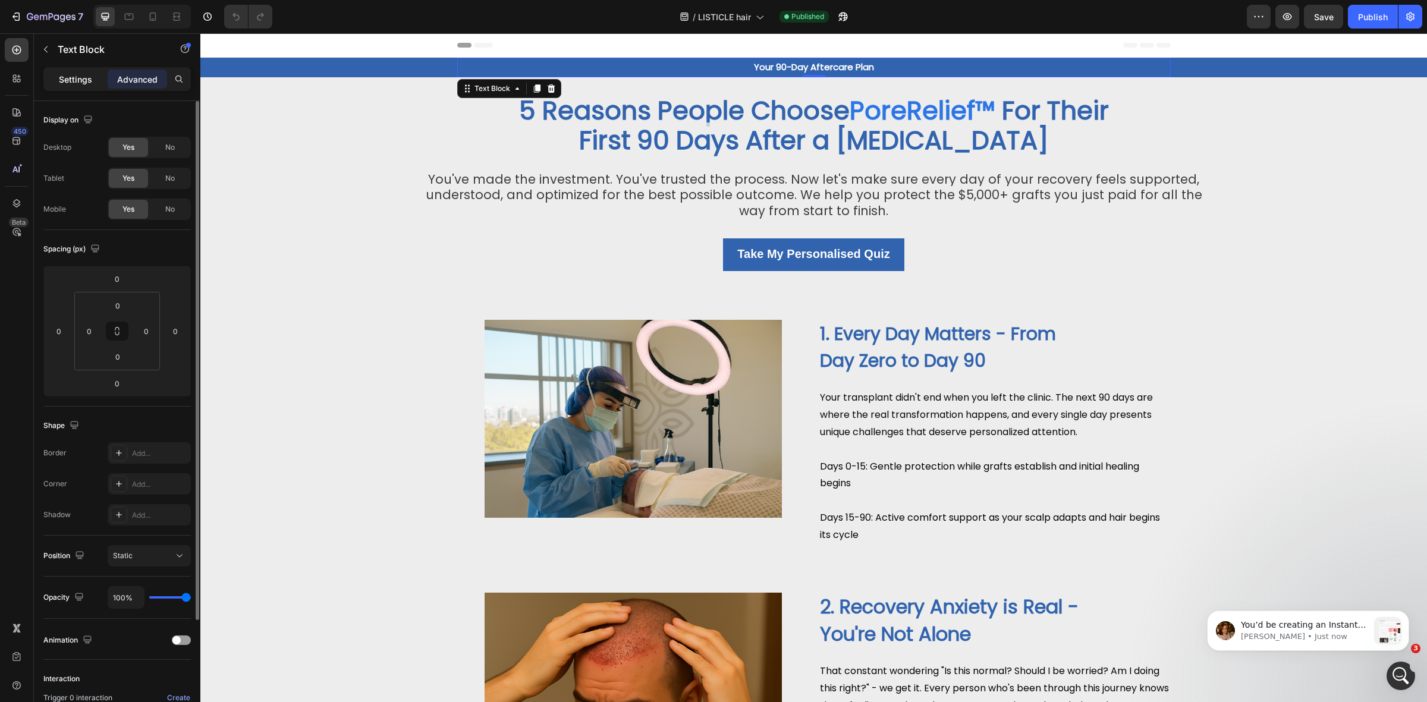
click at [81, 72] on div "Settings" at bounding box center [75, 79] width 59 height 19
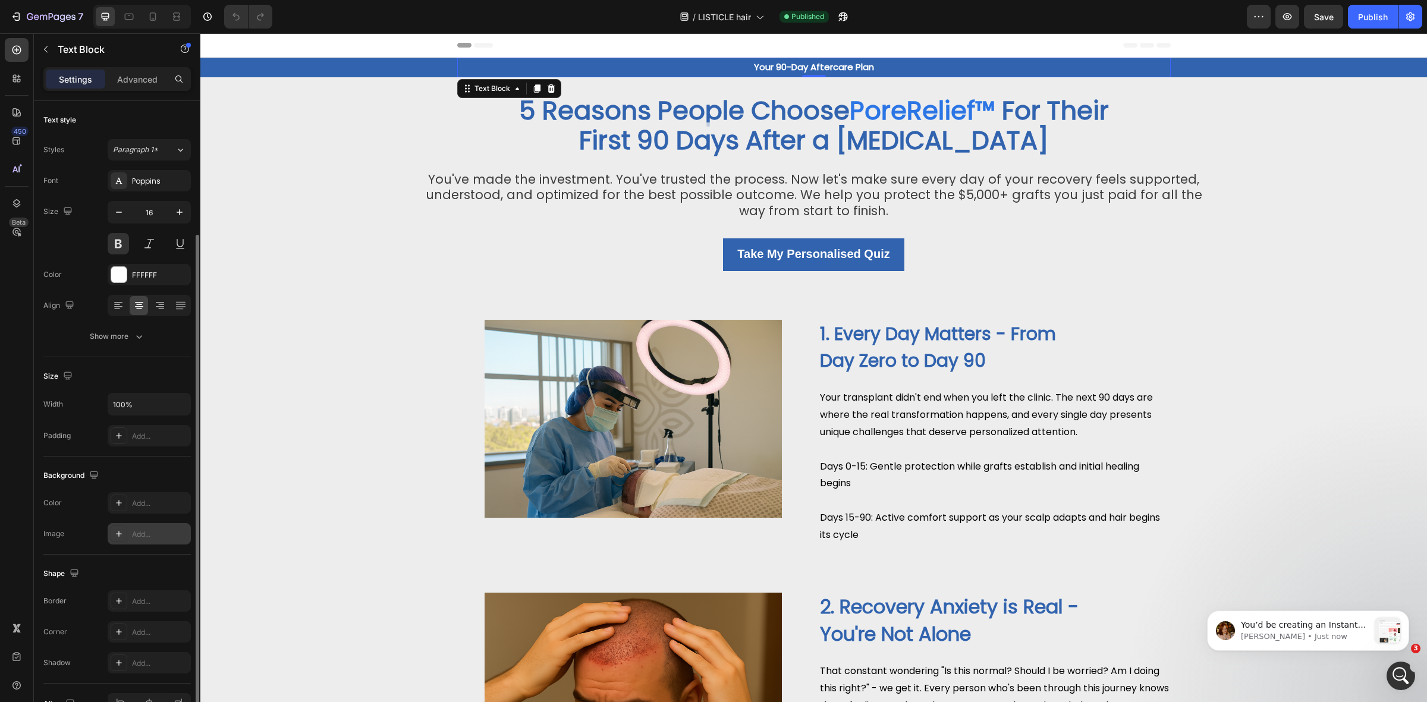
scroll to position [70, 0]
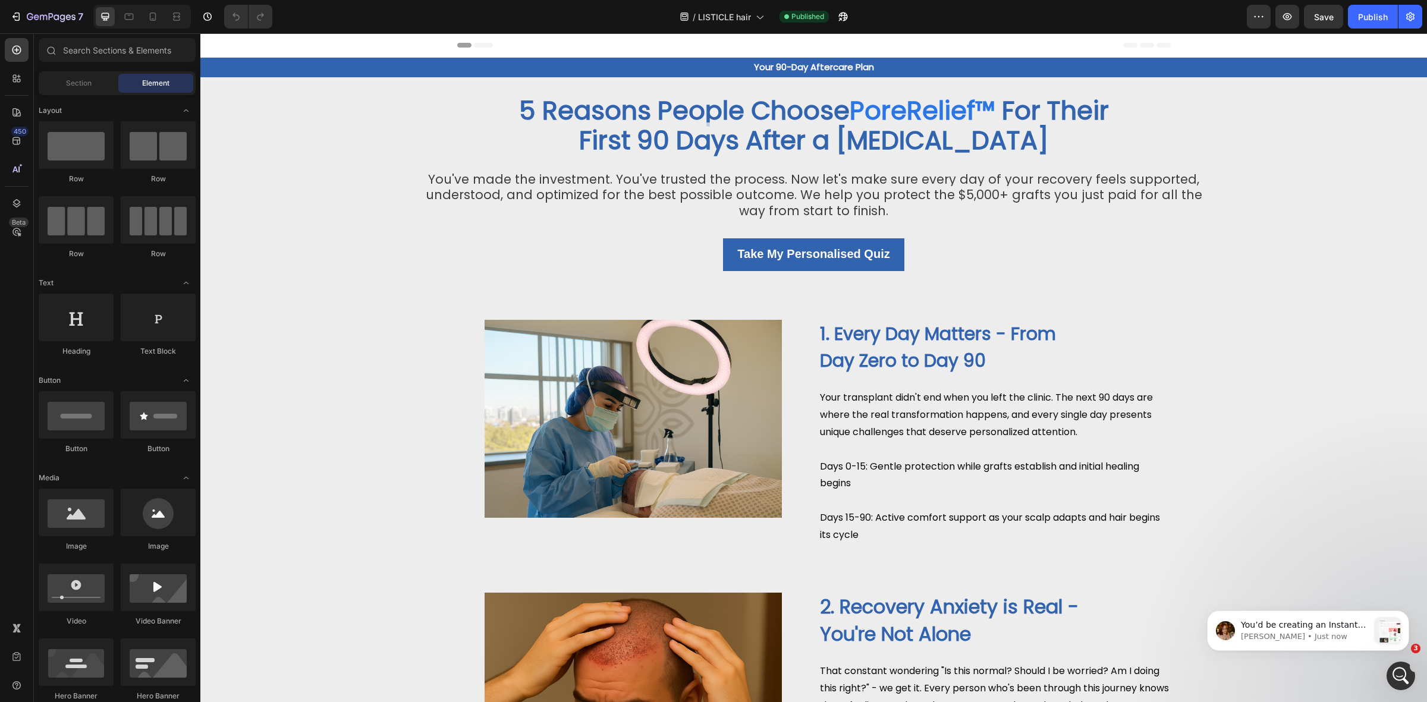
click at [405, 55] on div "Header" at bounding box center [813, 45] width 1226 height 24
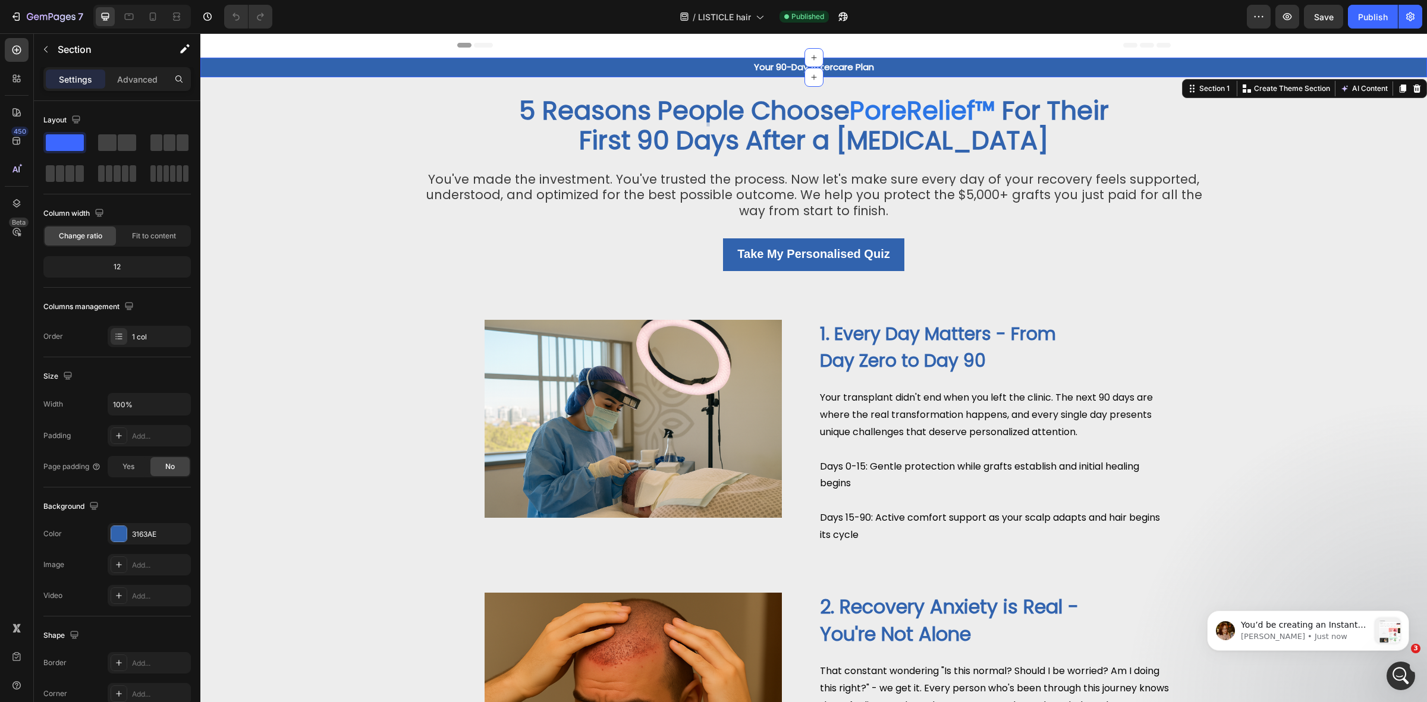
click at [408, 65] on div "Your 90-Day Aftercare Plan Text Block Row" at bounding box center [813, 68] width 1226 height 20
click at [141, 536] on div "3163AE" at bounding box center [149, 534] width 34 height 11
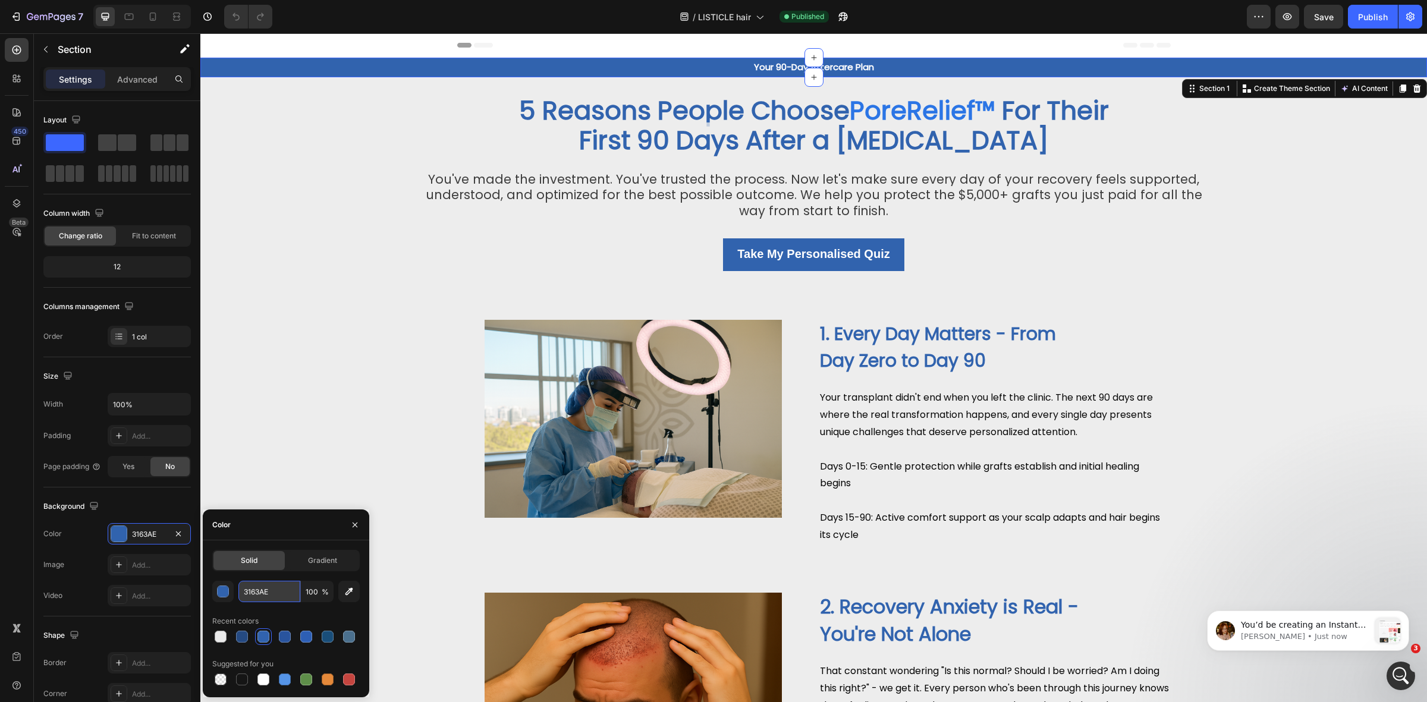
click at [283, 587] on input "3163AE" at bounding box center [269, 591] width 62 height 21
click at [336, 400] on div "Image 1. Every Day Matters - From Day Zero to Day 90 Text Block Your transplant…" at bounding box center [813, 437] width 1226 height 235
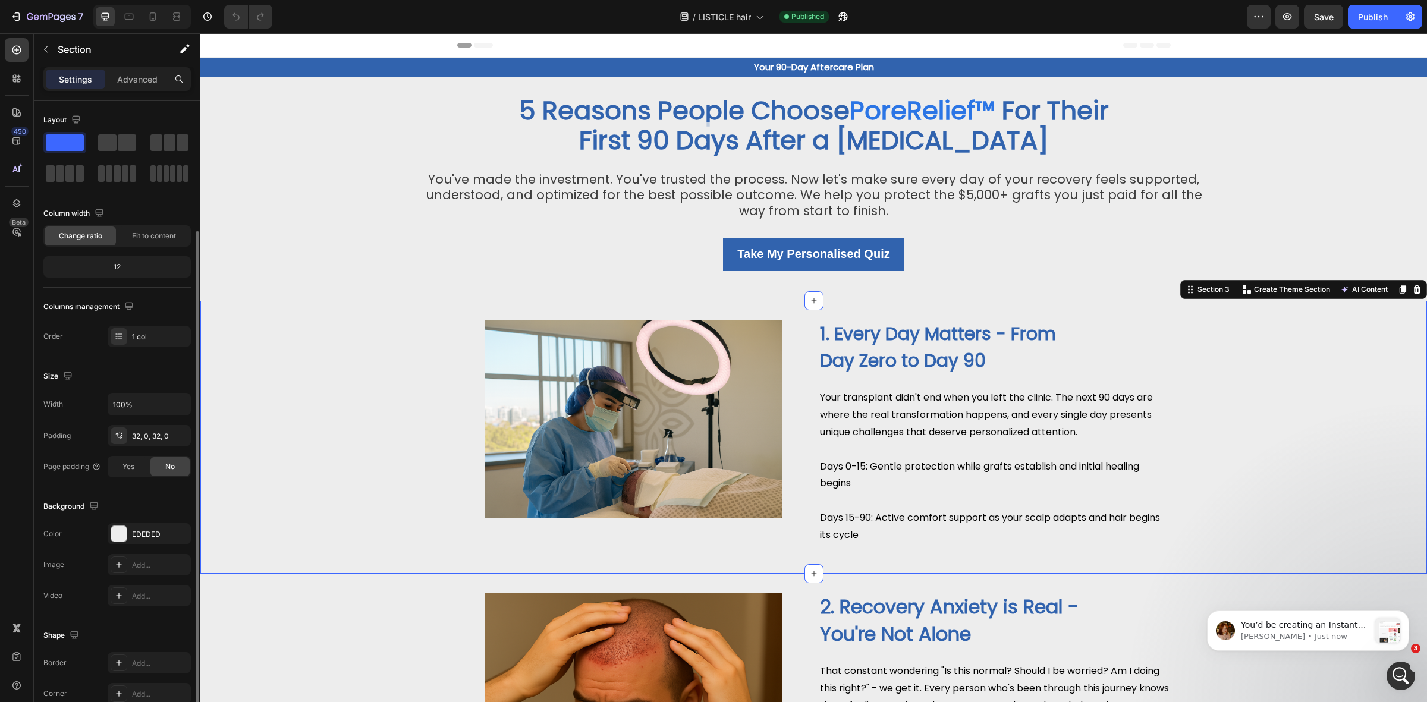
scroll to position [70, 0]
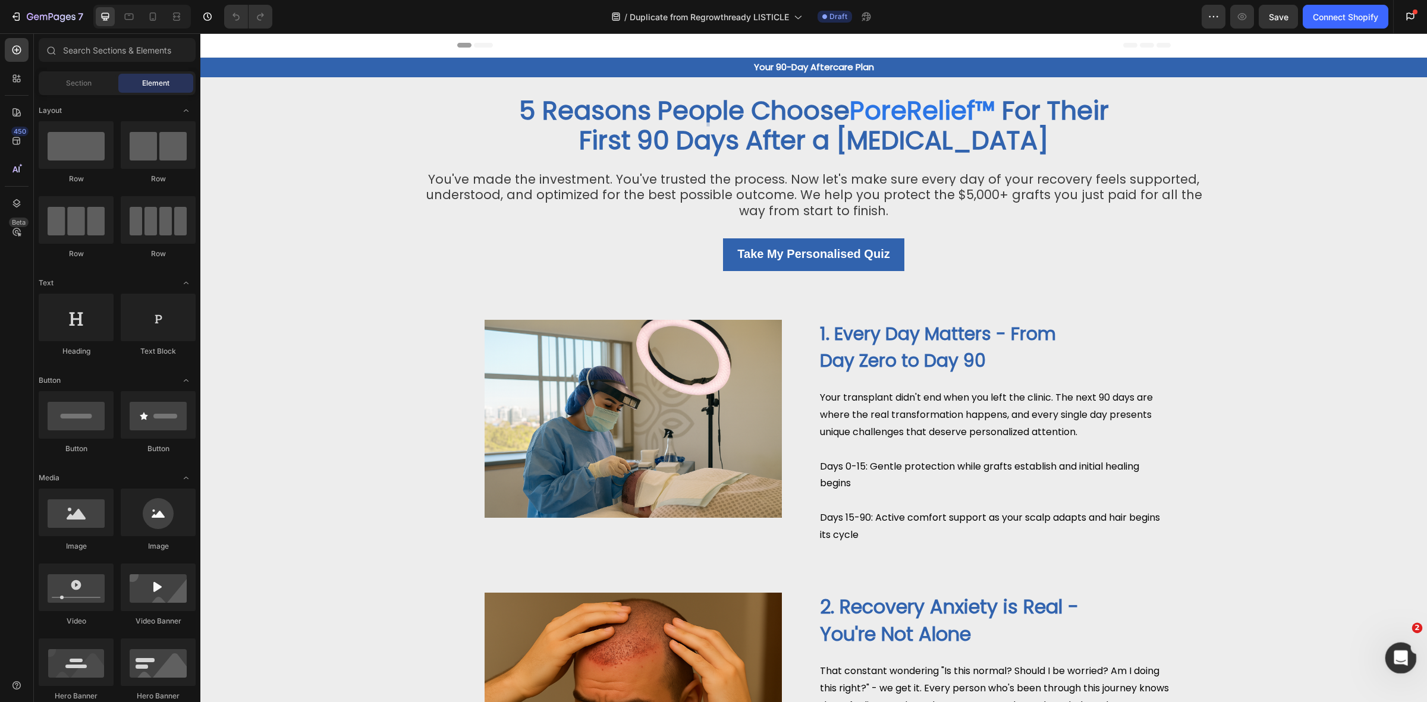
click at [1401, 660] on icon "Open Intercom Messenger" at bounding box center [1399, 657] width 20 height 20
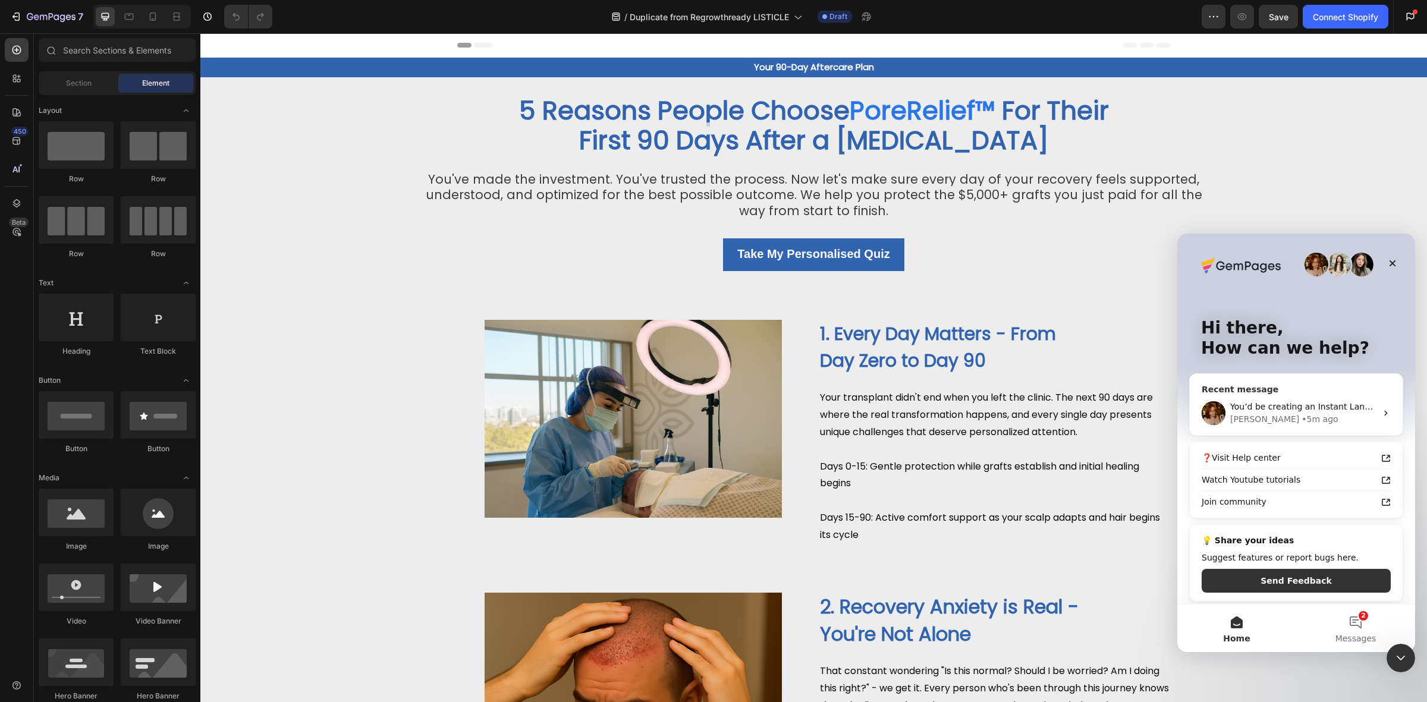
click at [1301, 416] on div "• 5m ago" at bounding box center [1319, 419] width 36 height 12
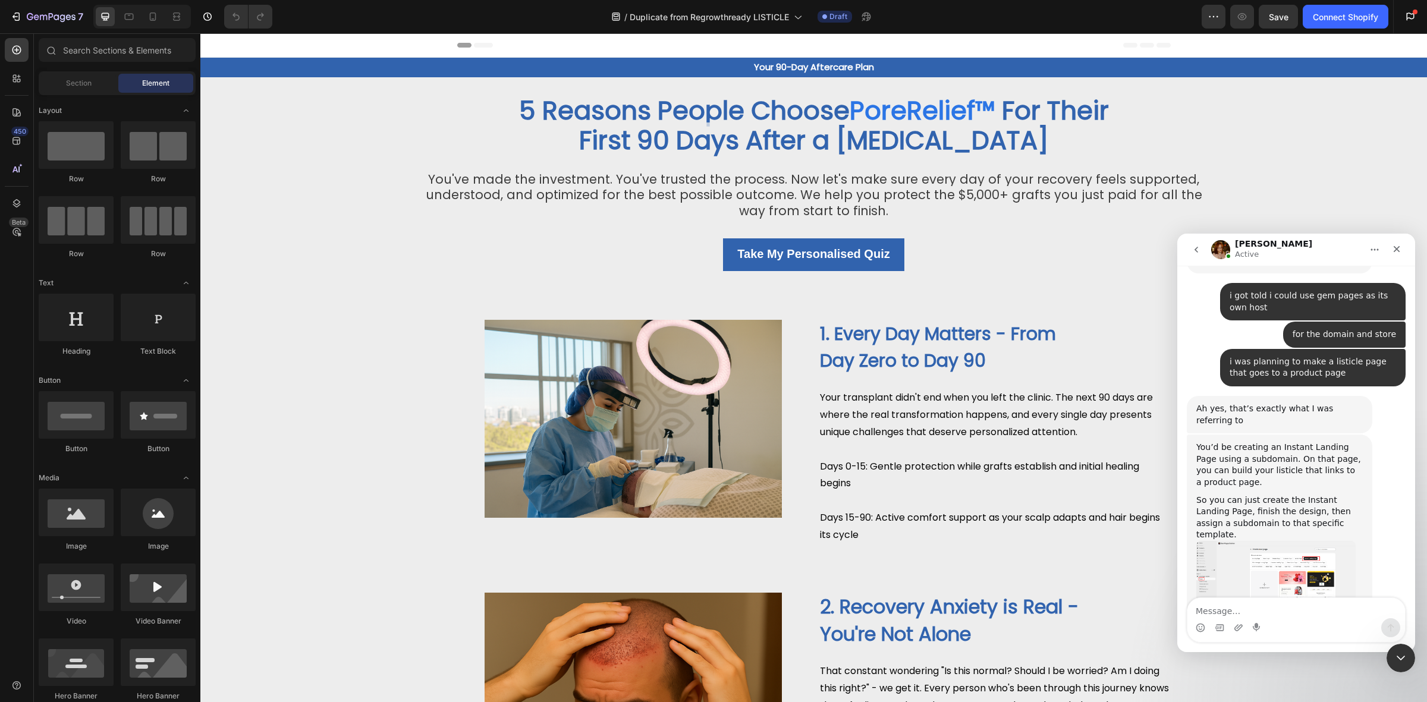
scroll to position [648, 0]
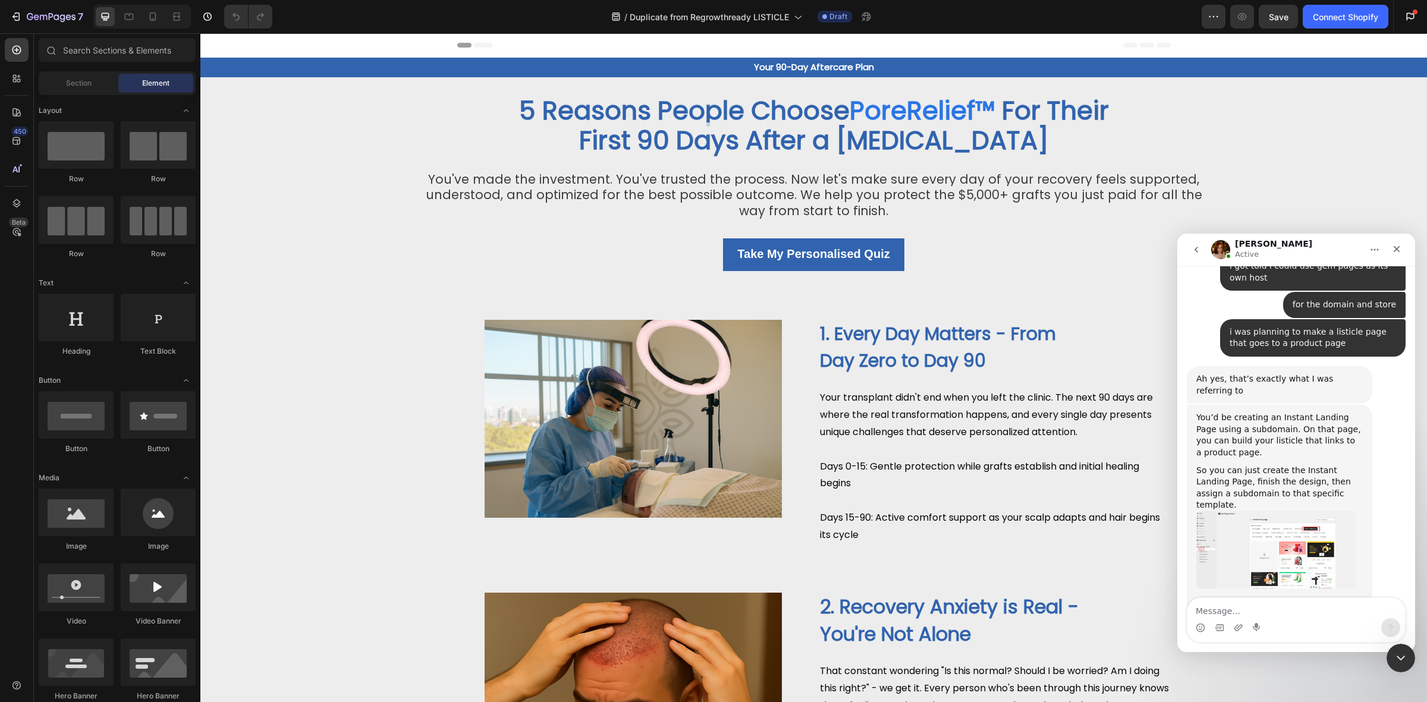
click at [1287, 511] on img "Jamie says…" at bounding box center [1275, 549] width 159 height 77
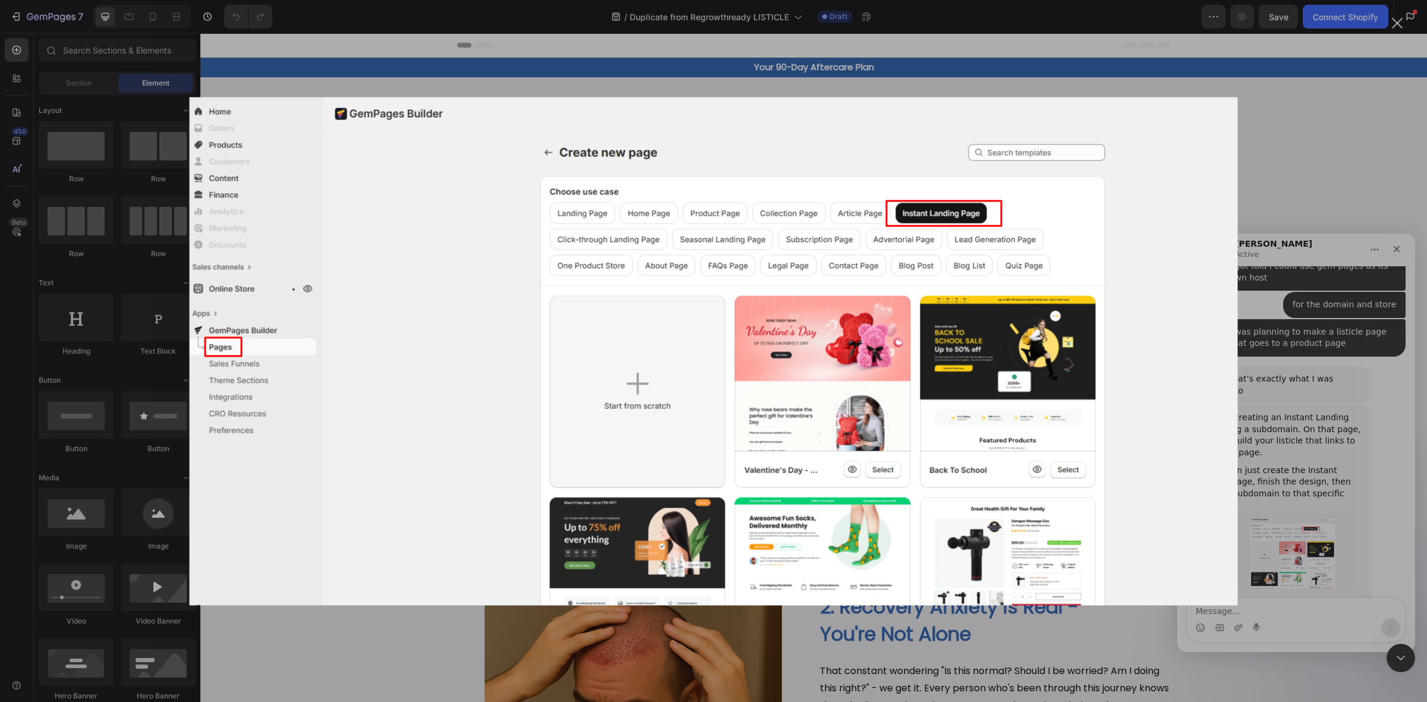
scroll to position [0, 0]
click at [1287, 470] on div "Intercom messenger" at bounding box center [713, 351] width 1427 height 702
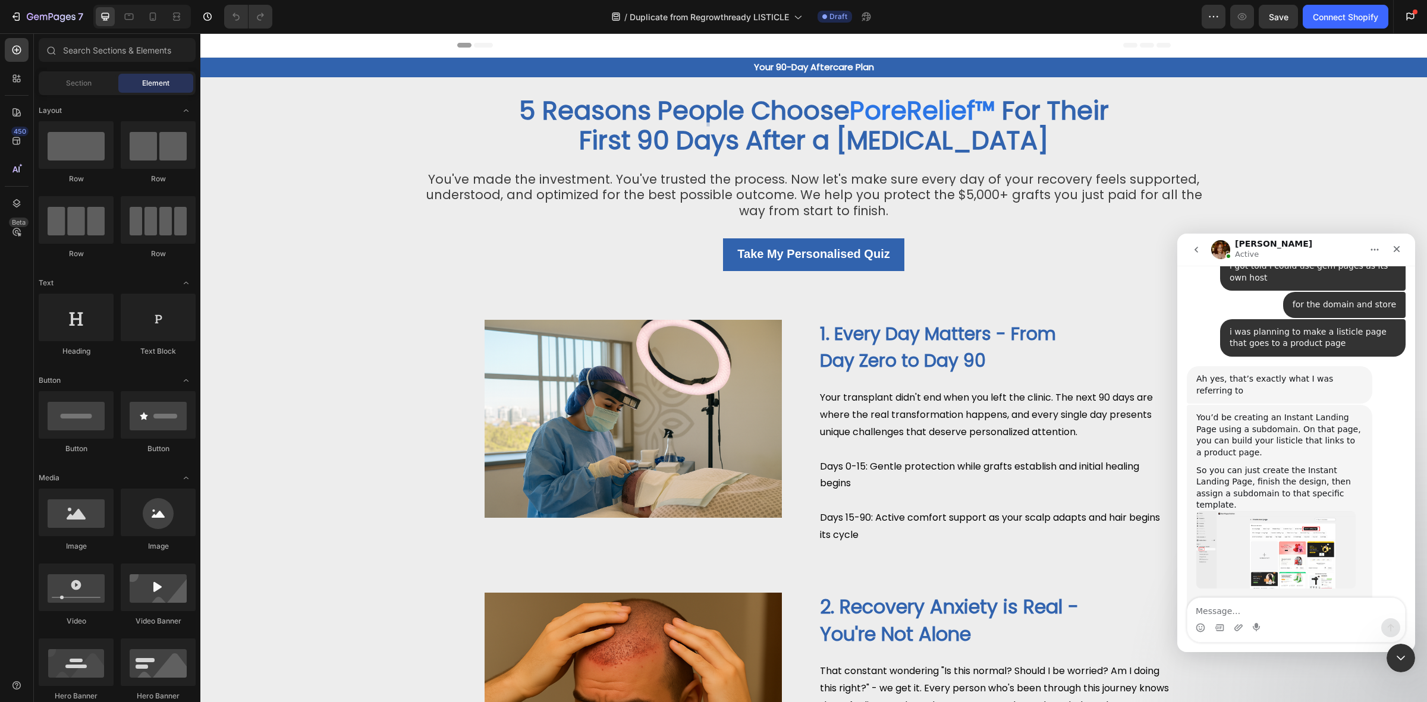
click at [1287, 511] on img "Jamie says…" at bounding box center [1275, 549] width 159 height 77
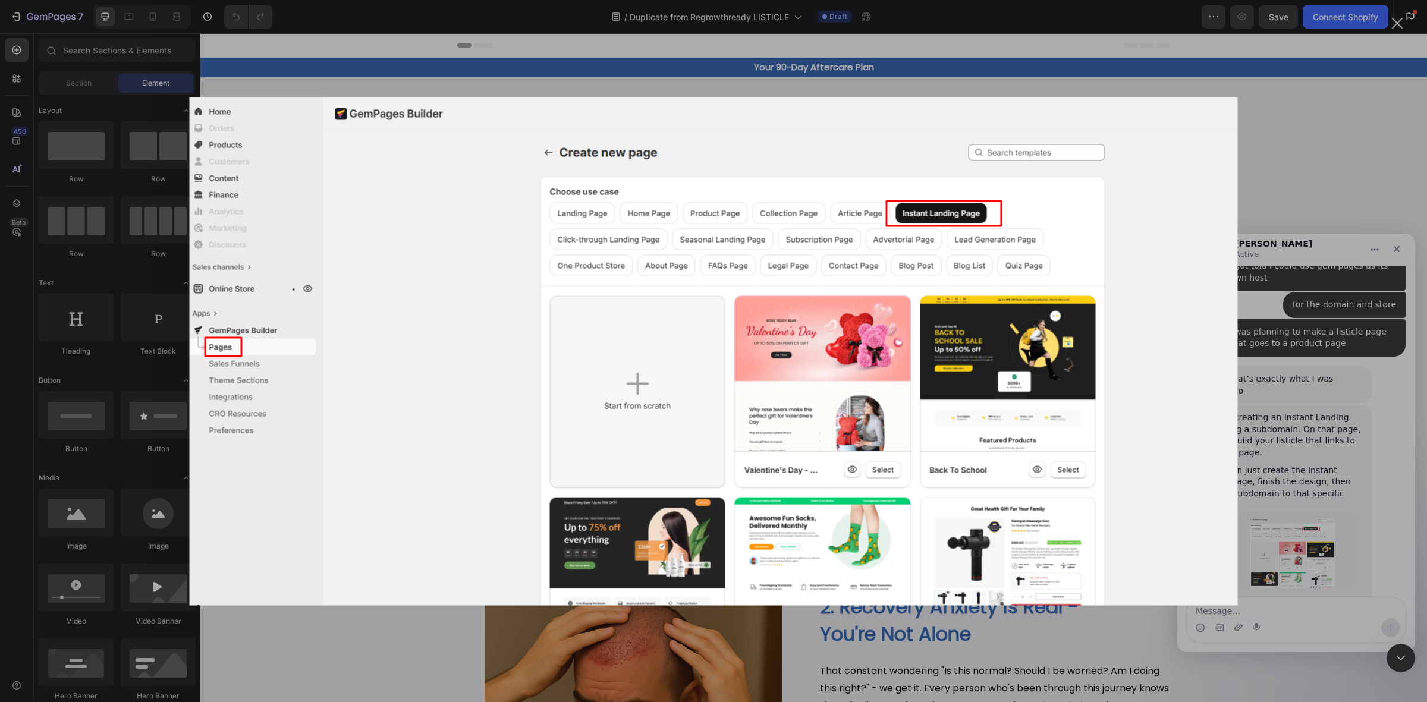
click at [1287, 470] on div "Intercom messenger" at bounding box center [713, 351] width 1427 height 702
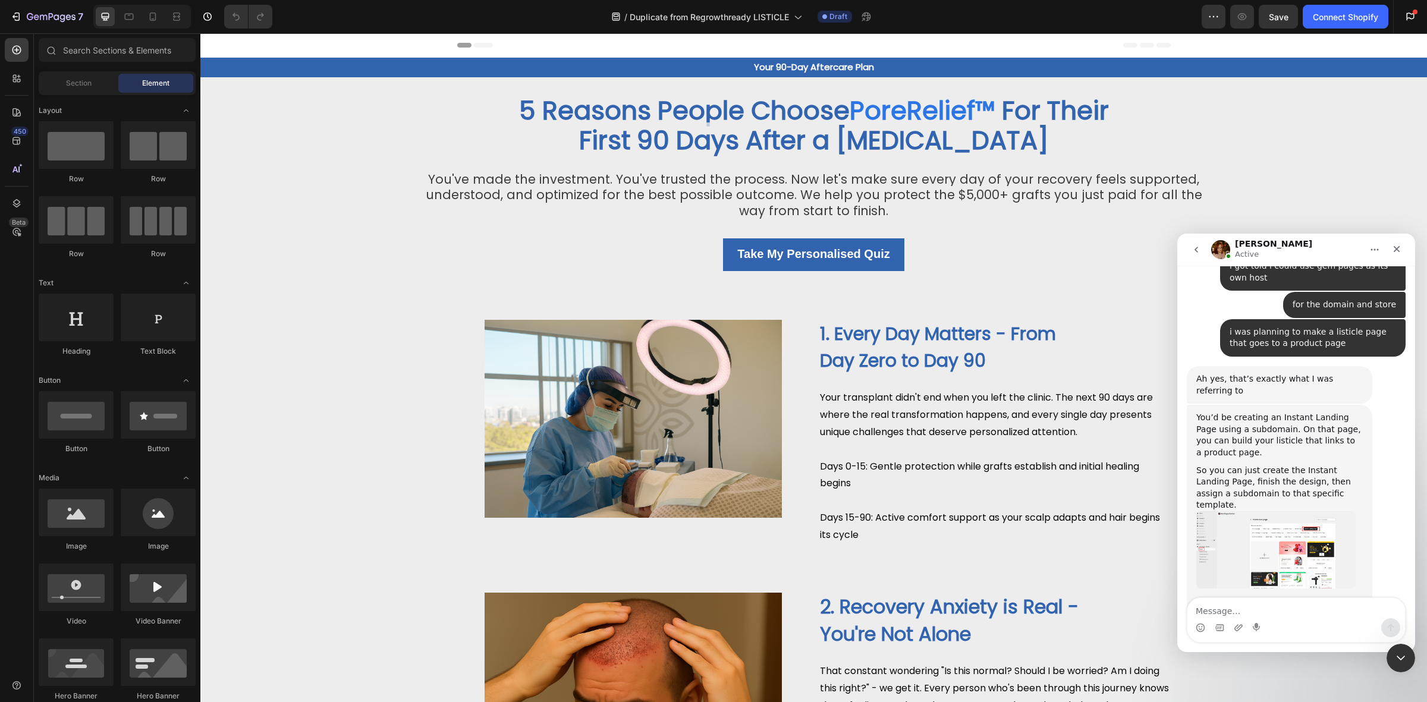
click at [1275, 624] on link "[URL][DOMAIN_NAME]" at bounding box center [1247, 634] width 103 height 21
click at [1239, 599] on textarea "Message…" at bounding box center [1296, 608] width 218 height 20
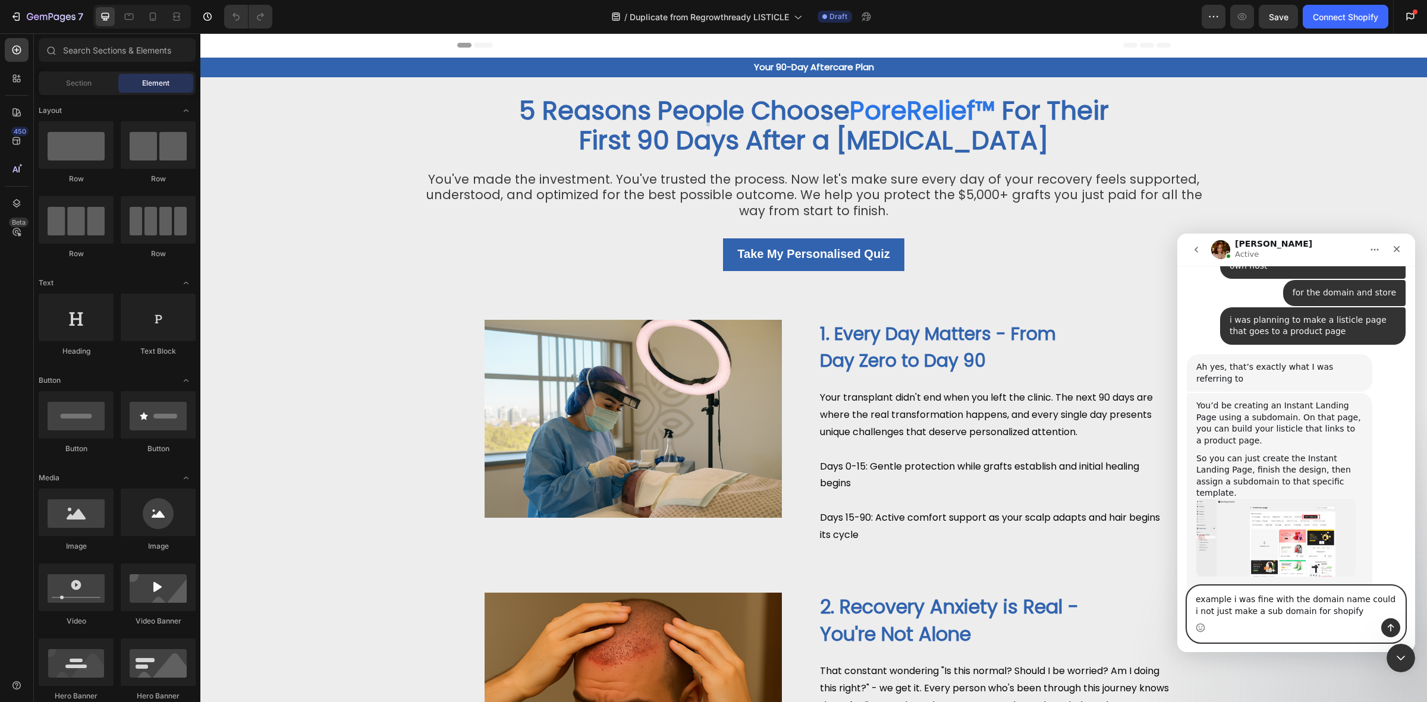
type textarea "example i was fine with the domain name could i not just make a sub domain for …"
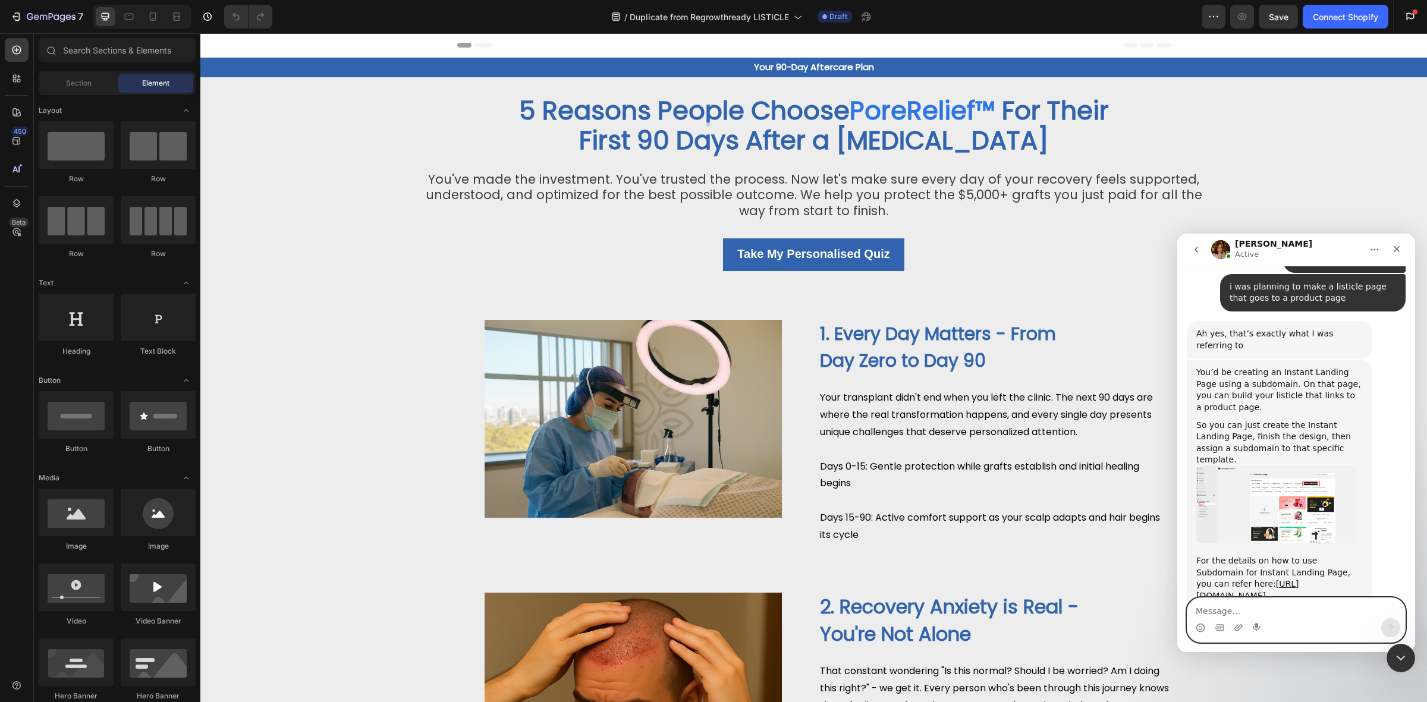
scroll to position [706, 0]
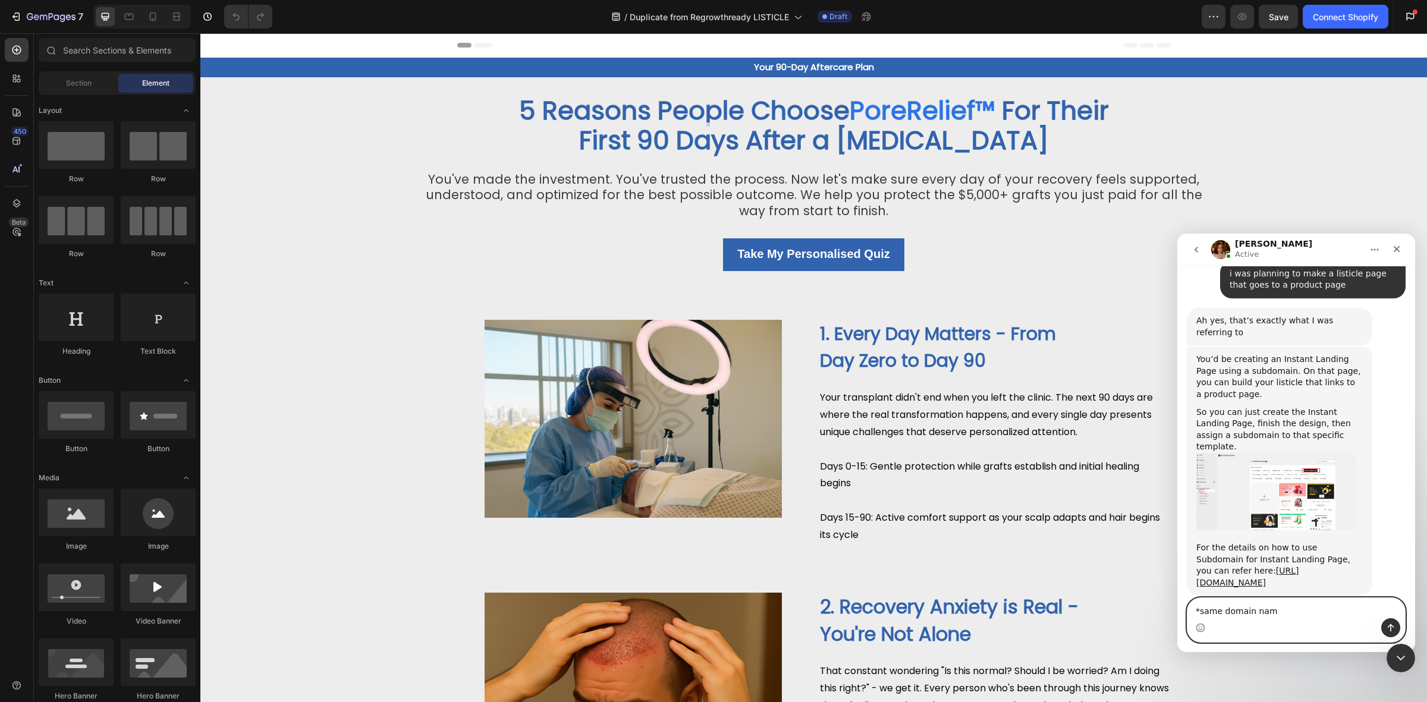
type textarea "*same domain name"
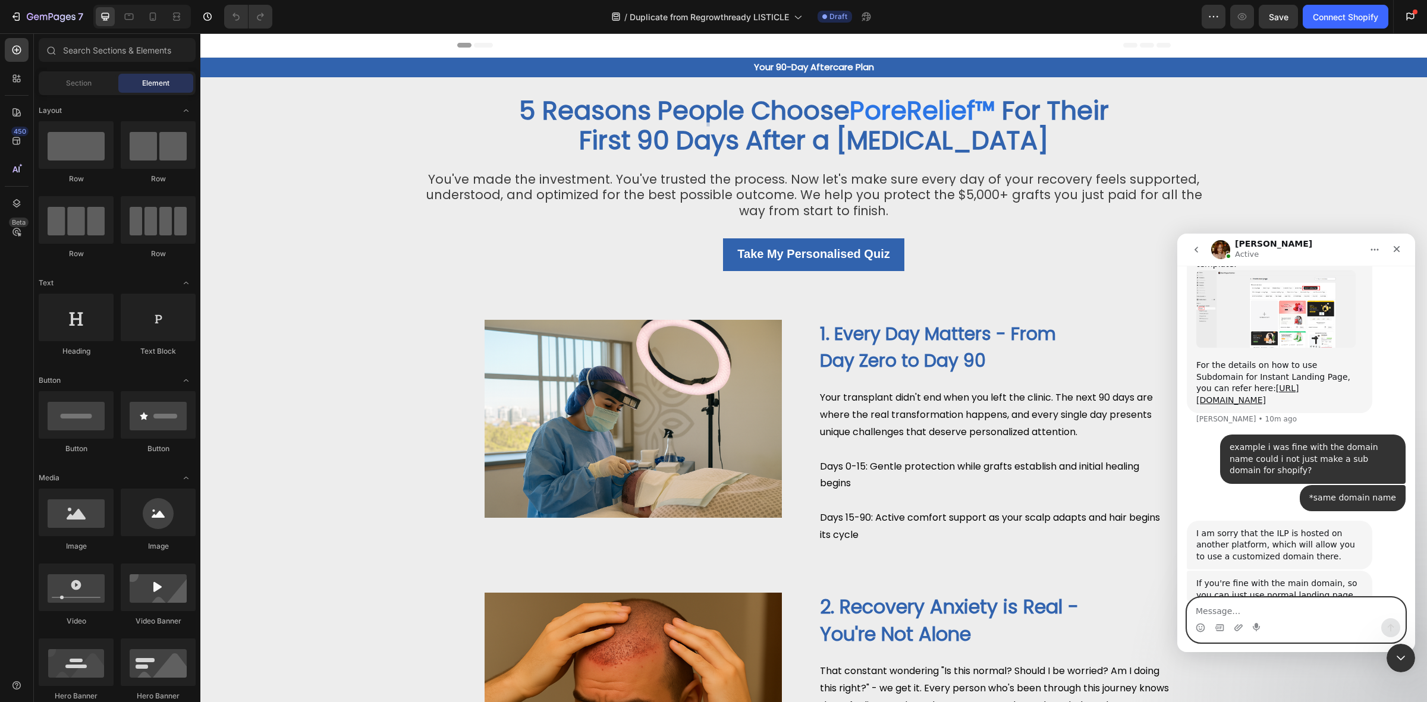
scroll to position [843, 0]
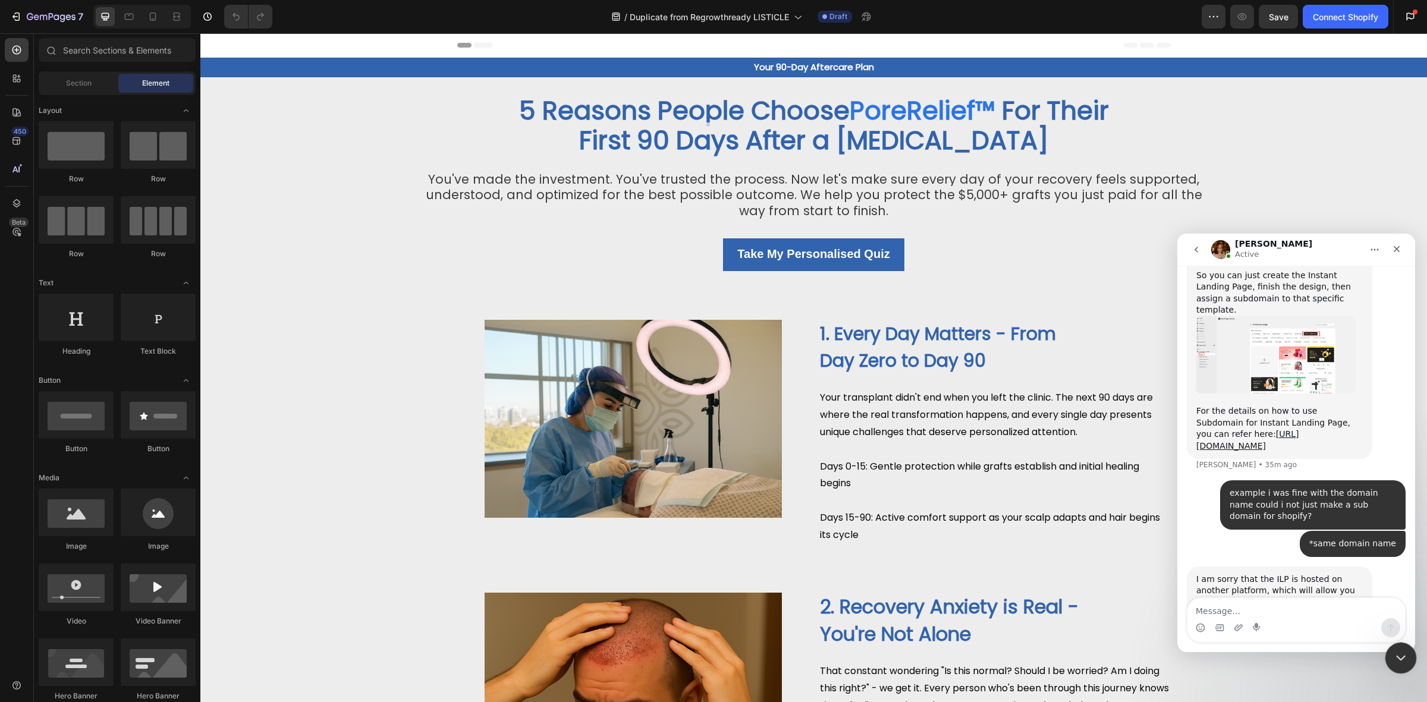
click at [1394, 660] on icon "Close Intercom Messenger" at bounding box center [1399, 656] width 14 height 14
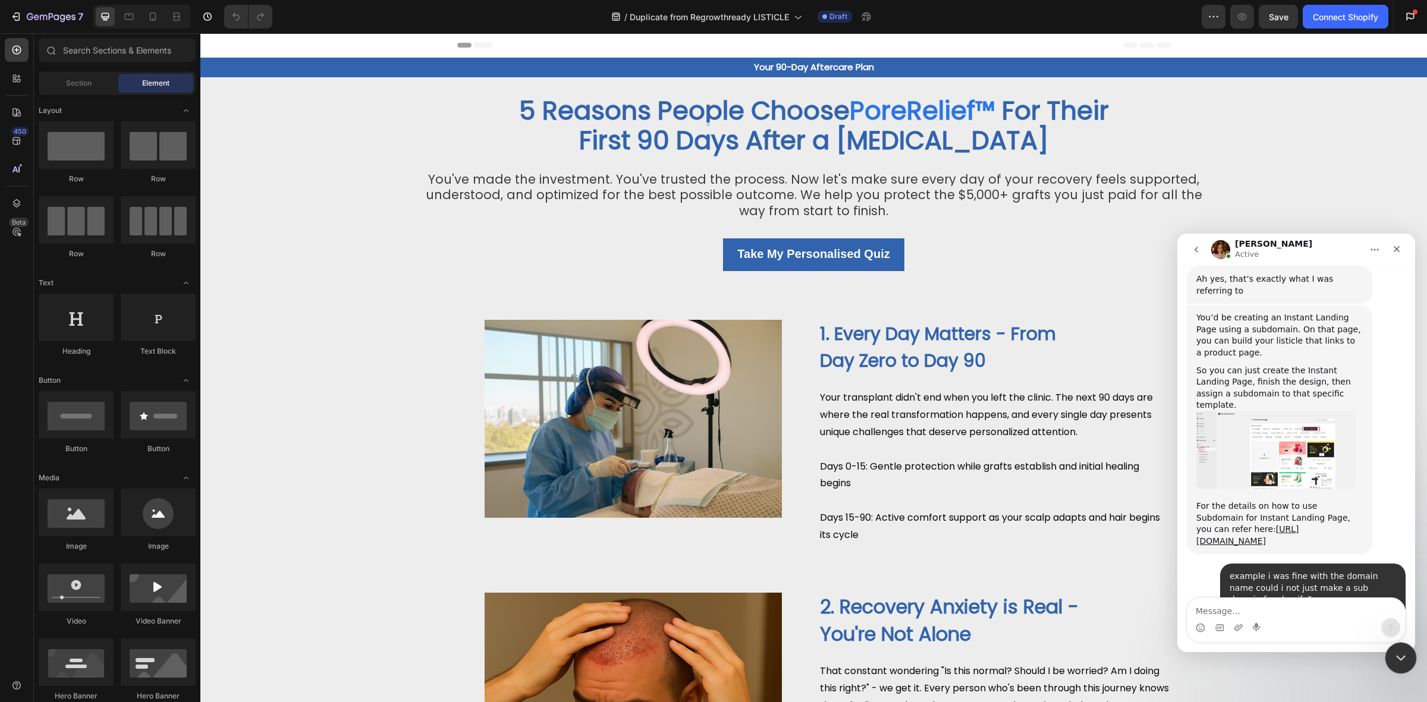
scroll to position [831, 0]
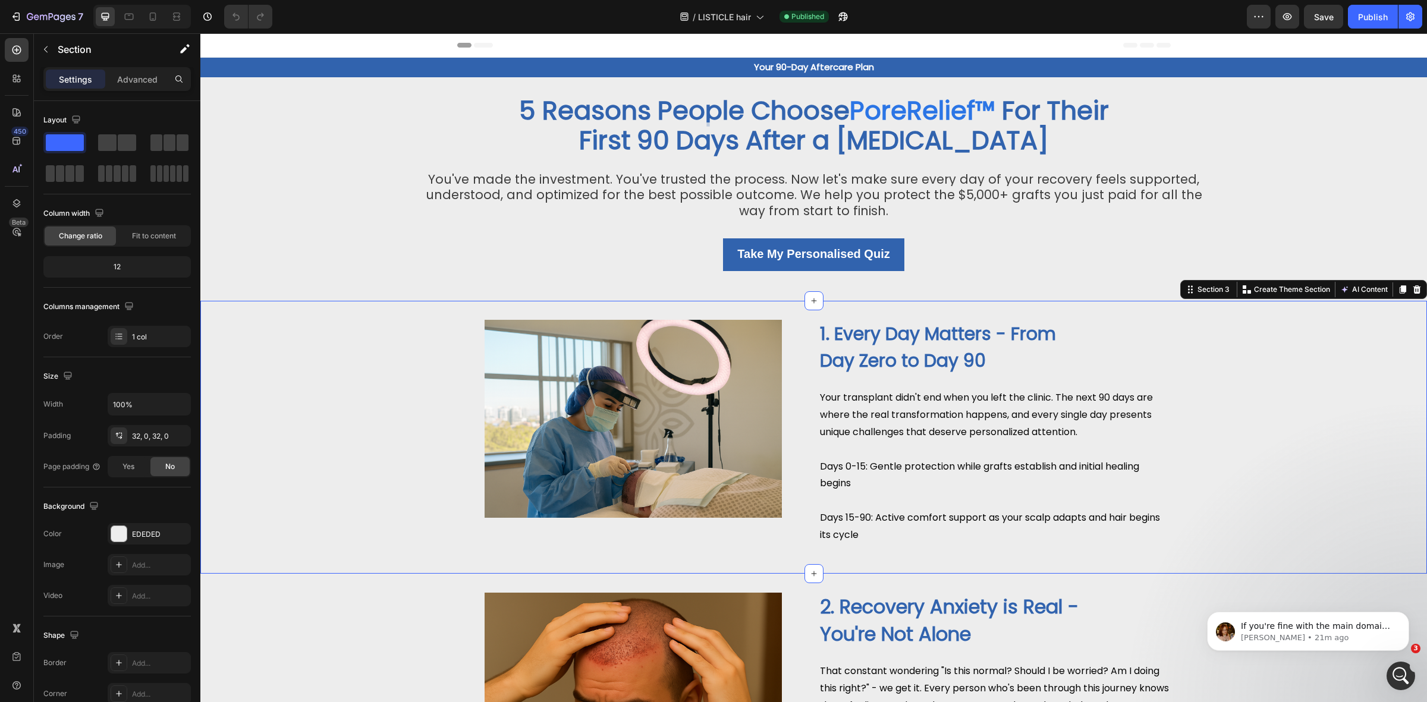
scroll to position [70, 0]
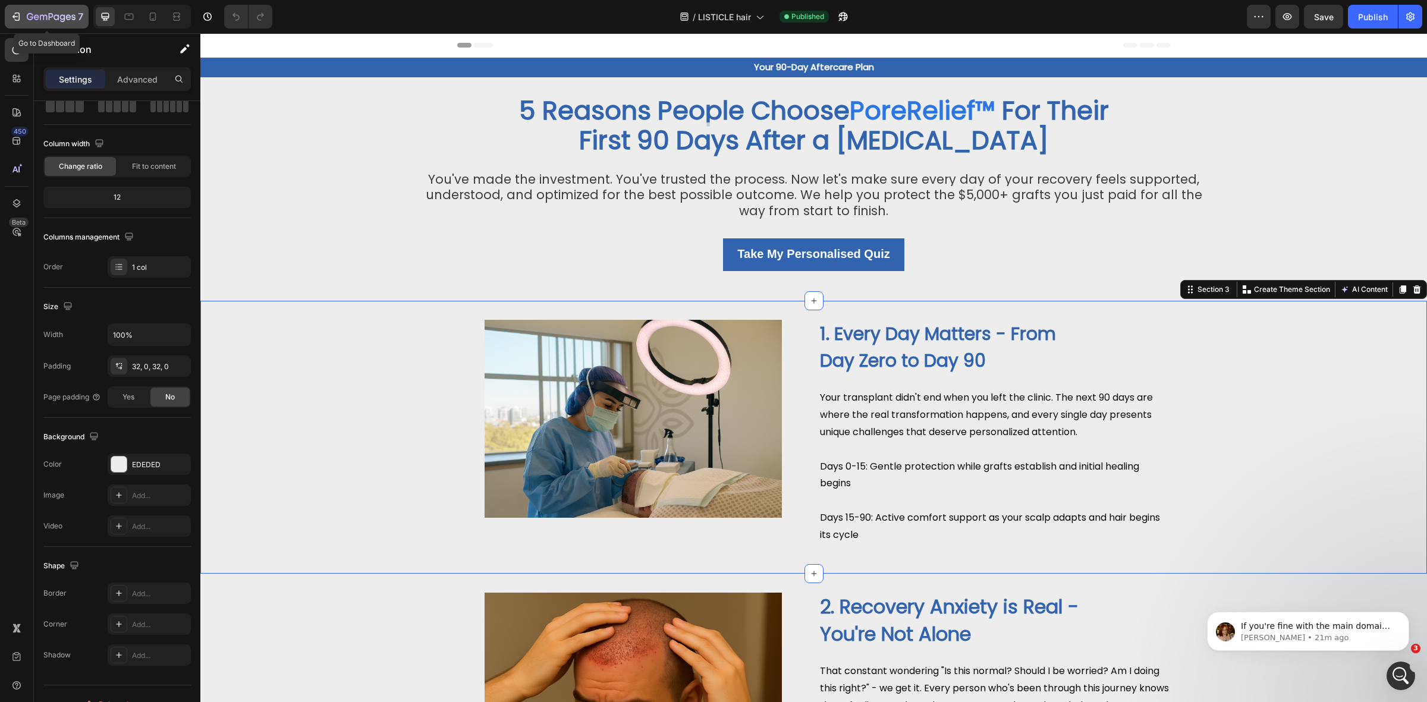
click at [15, 11] on icon "button" at bounding box center [16, 17] width 12 height 12
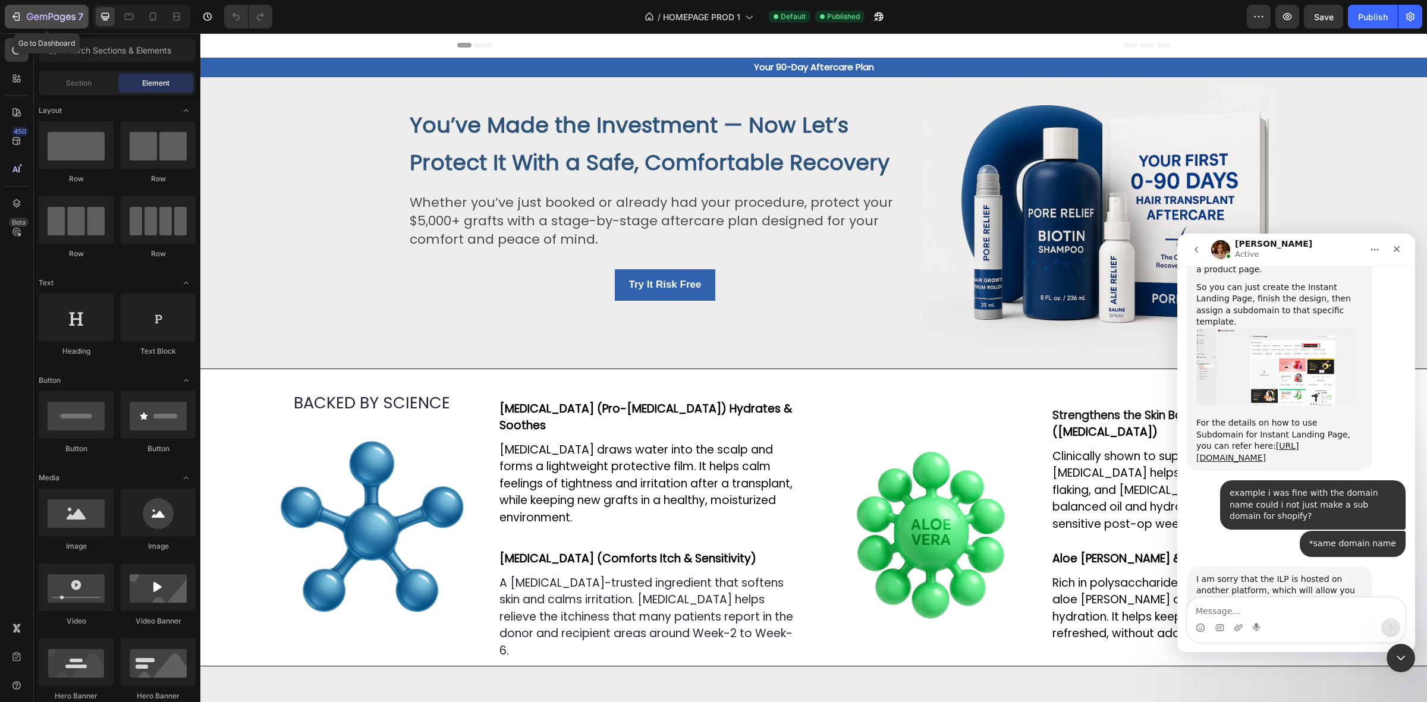
click at [13, 21] on icon "button" at bounding box center [16, 17] width 12 height 12
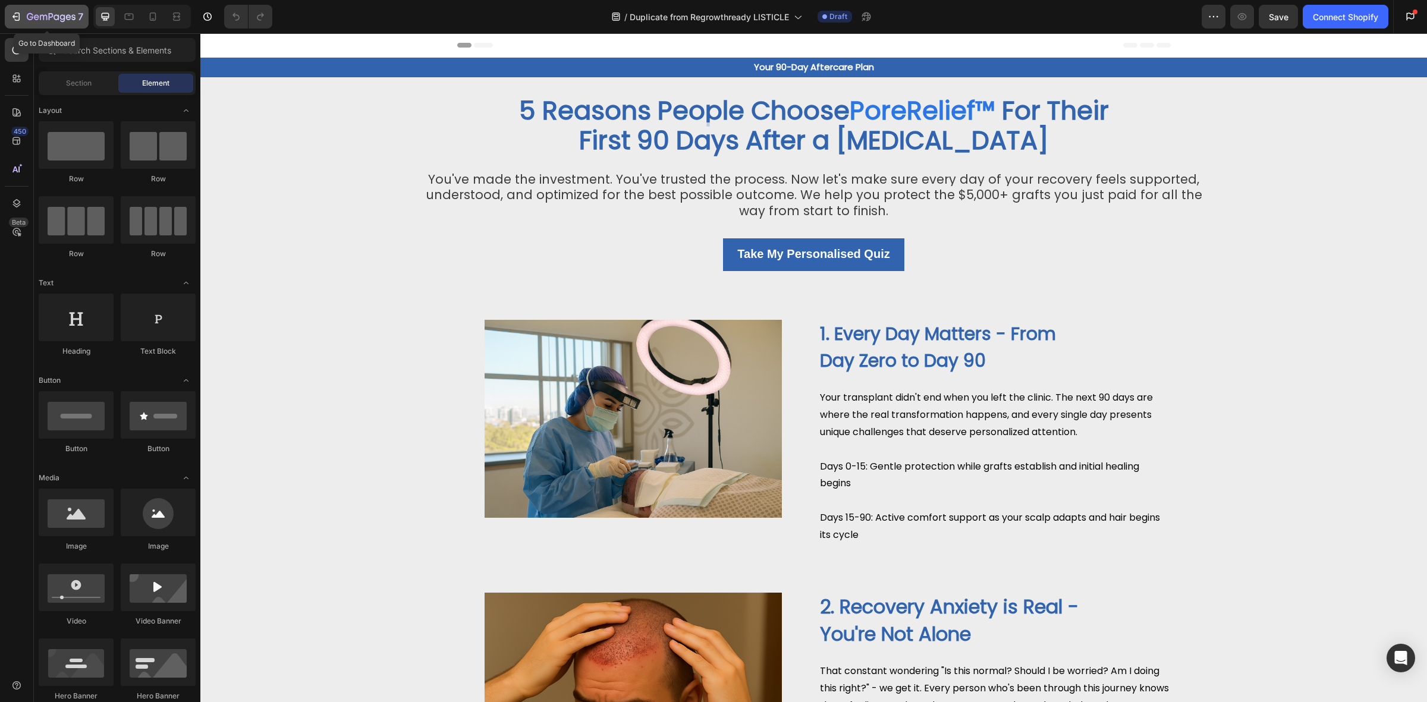
click at [20, 11] on icon "button" at bounding box center [16, 17] width 12 height 12
